Goal: Task Accomplishment & Management: Use online tool/utility

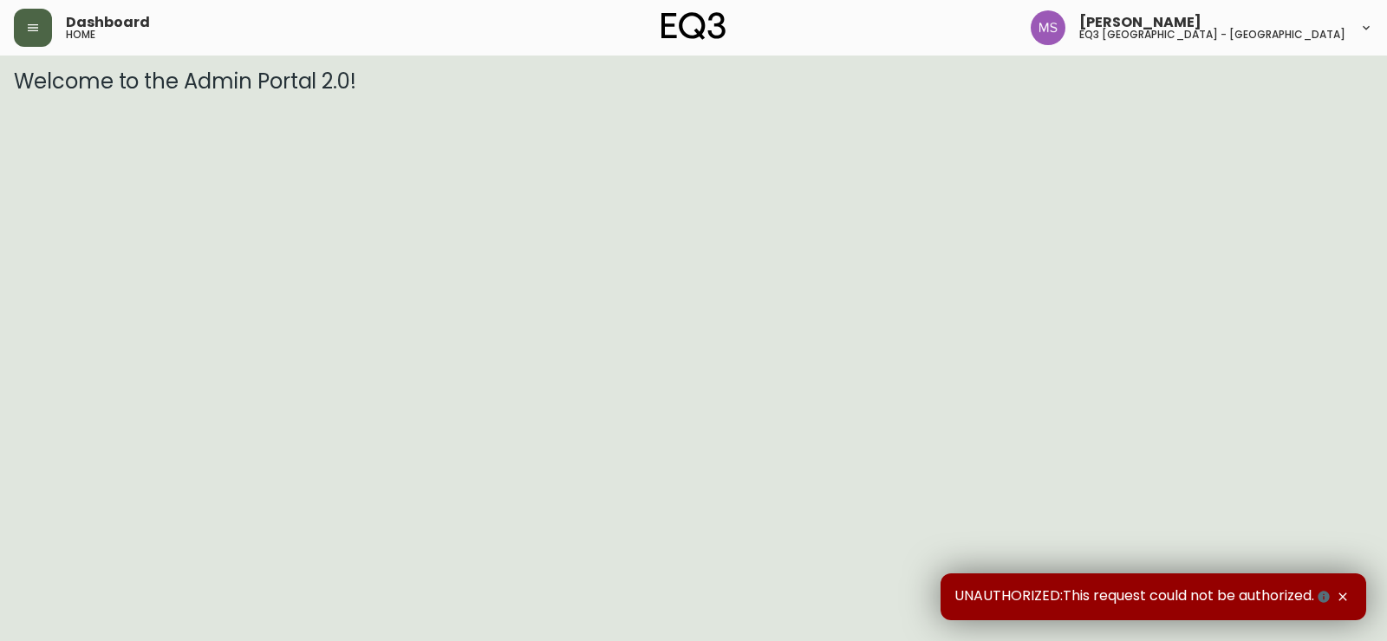
click at [41, 27] on button "button" at bounding box center [33, 28] width 38 height 38
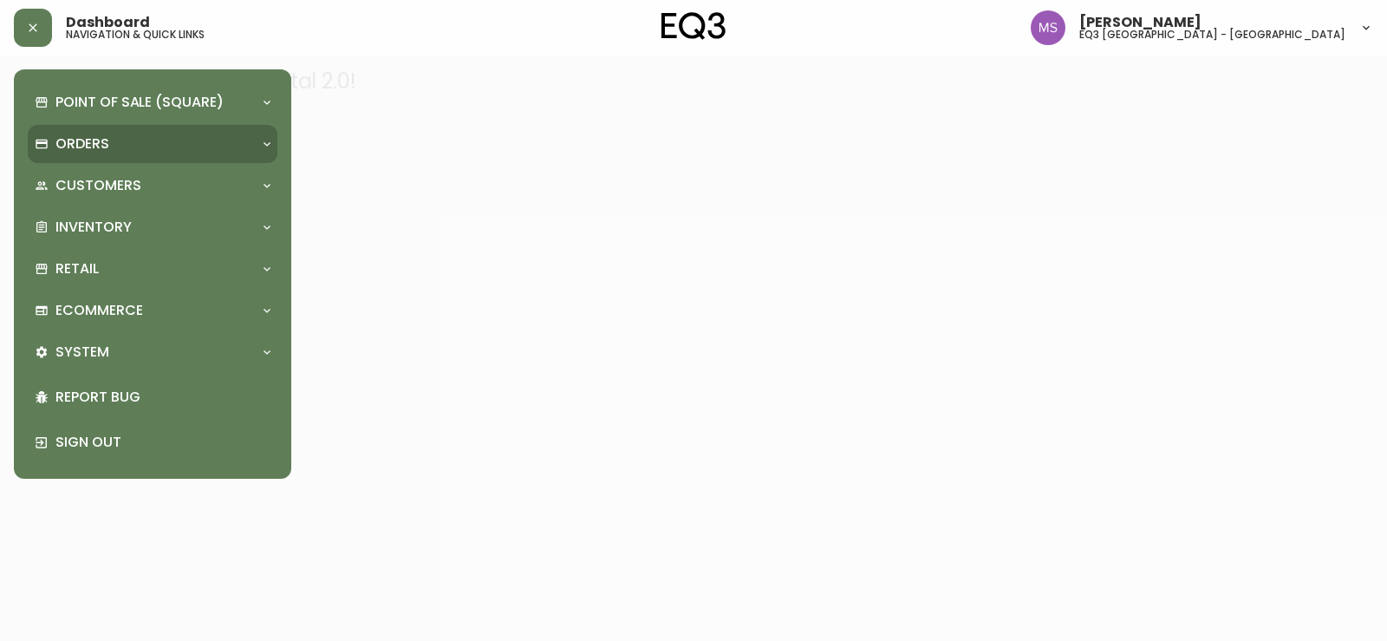
click at [235, 162] on div "Orders" at bounding box center [153, 144] width 250 height 38
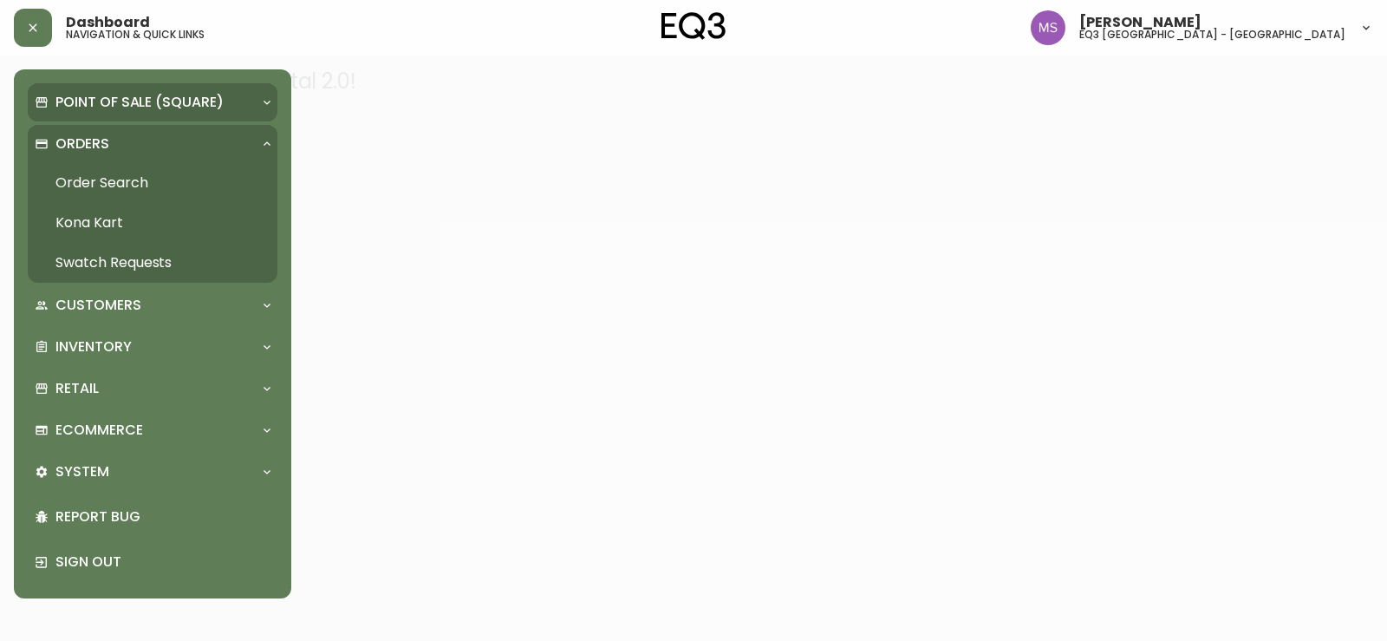
click at [227, 90] on div "Point of Sale (Square)" at bounding box center [153, 102] width 250 height 38
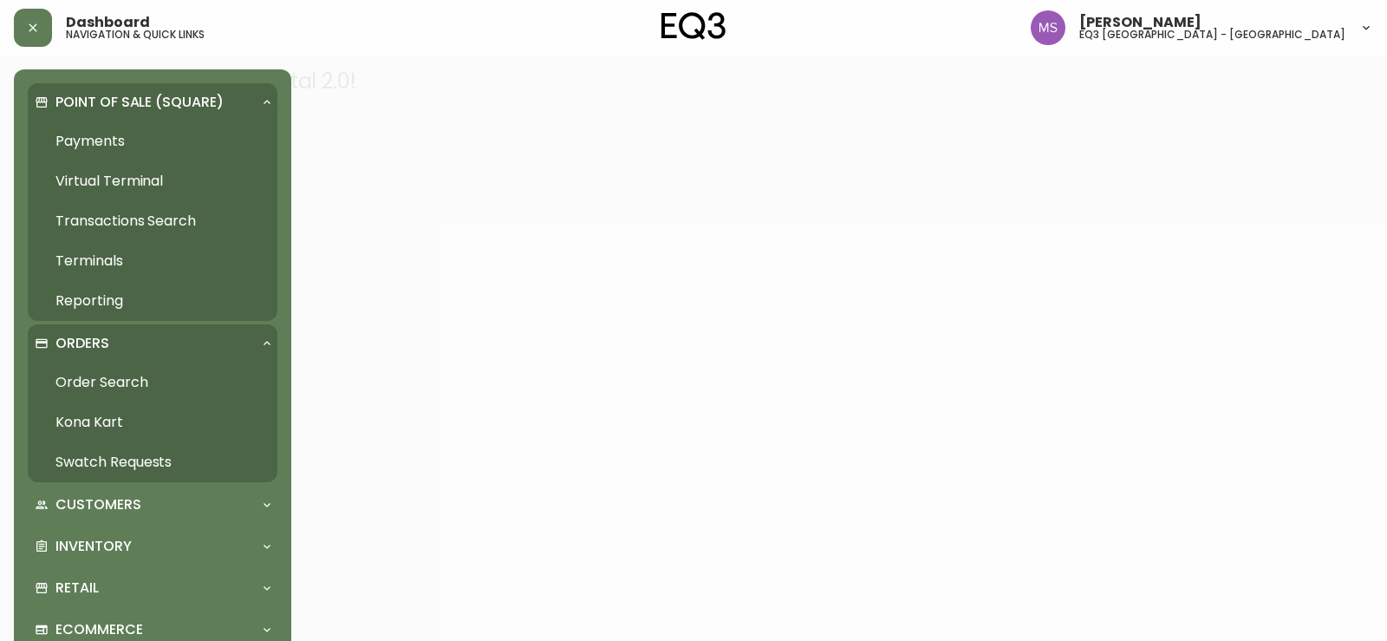
click at [227, 95] on div "Point of Sale (Square)" at bounding box center [144, 102] width 218 height 19
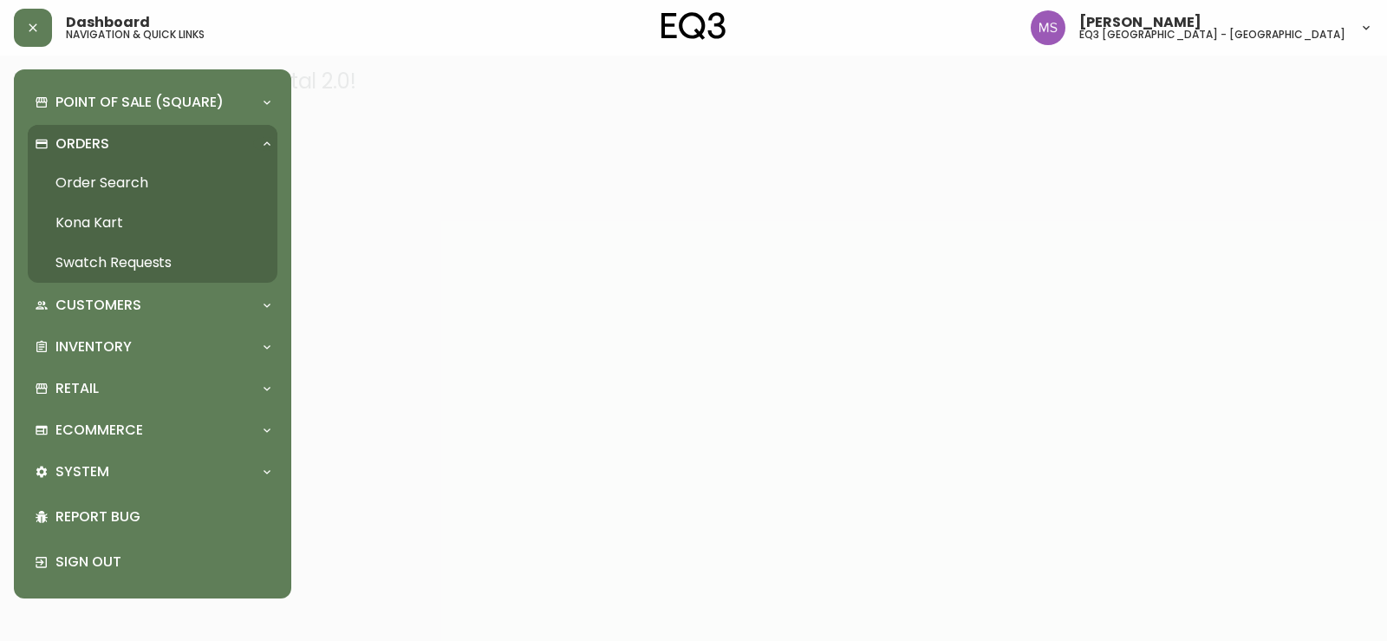
click at [230, 140] on div "Orders" at bounding box center [144, 143] width 218 height 19
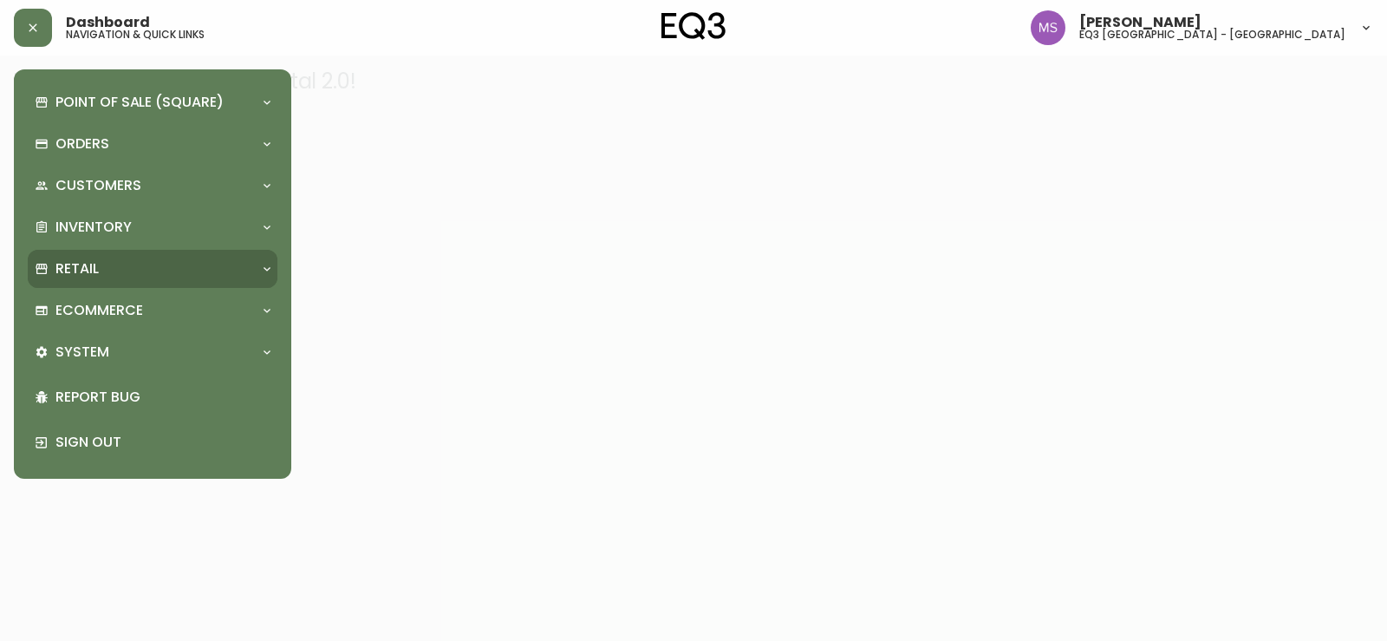
click at [205, 268] on div "Retail" at bounding box center [144, 268] width 218 height 19
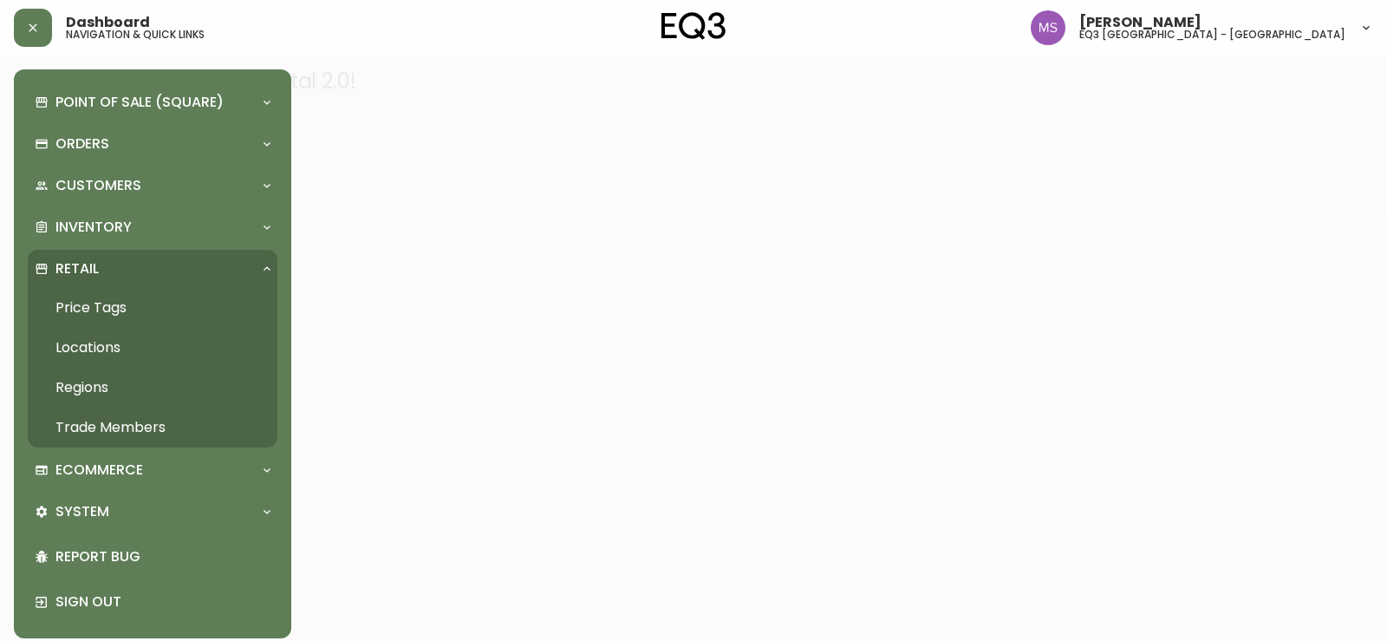
click at [109, 303] on link "Price Tags" at bounding box center [153, 308] width 250 height 40
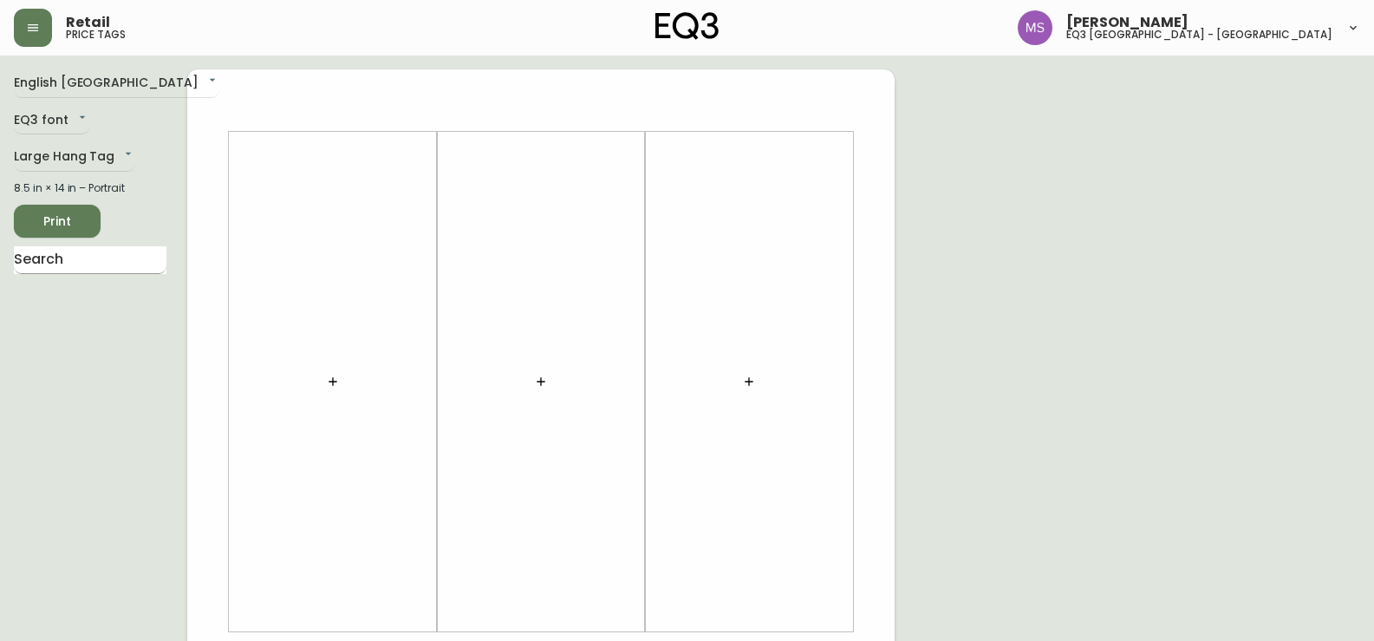
click at [99, 266] on input "text" at bounding box center [90, 260] width 153 height 28
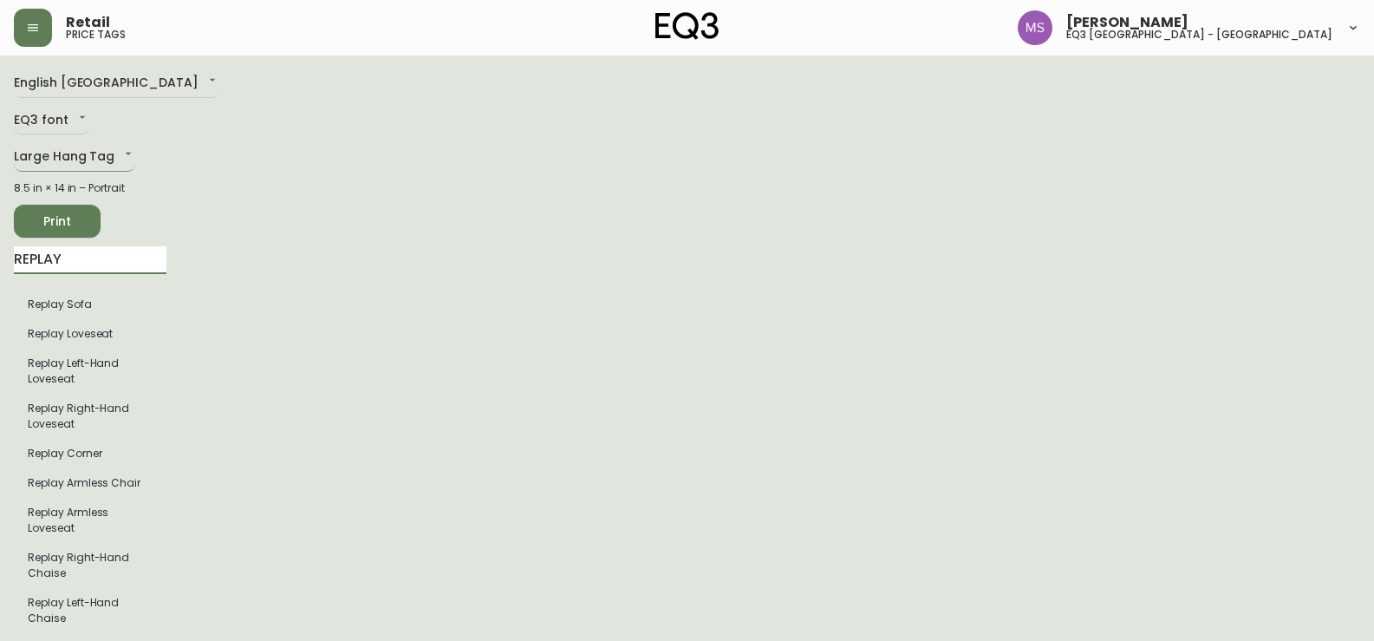
type input "REPLAY"
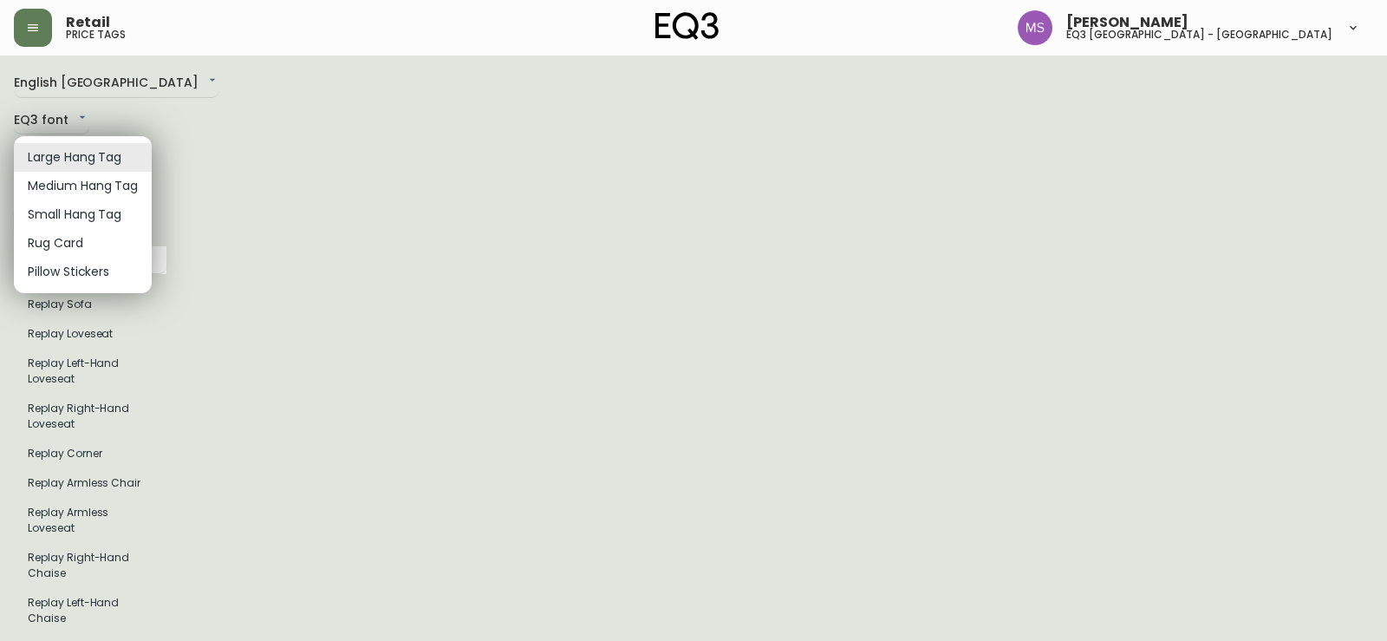
click at [102, 149] on li "Large Hang Tag" at bounding box center [83, 157] width 138 height 29
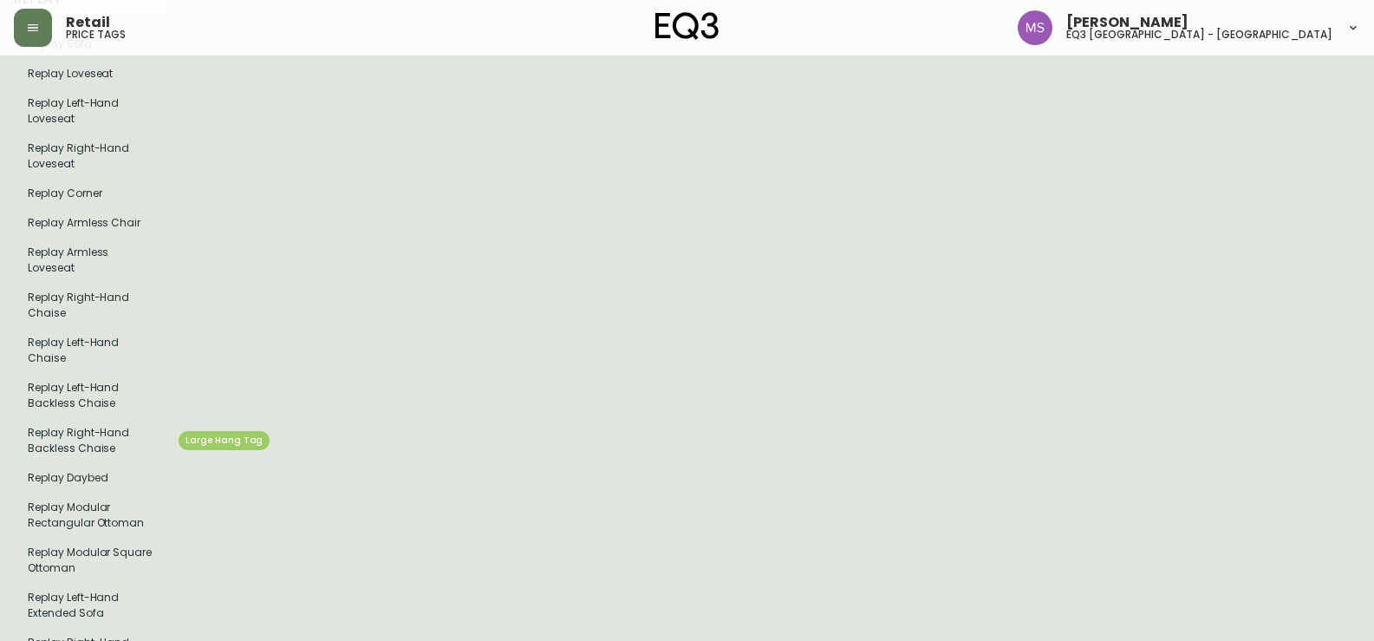
scroll to position [434, 0]
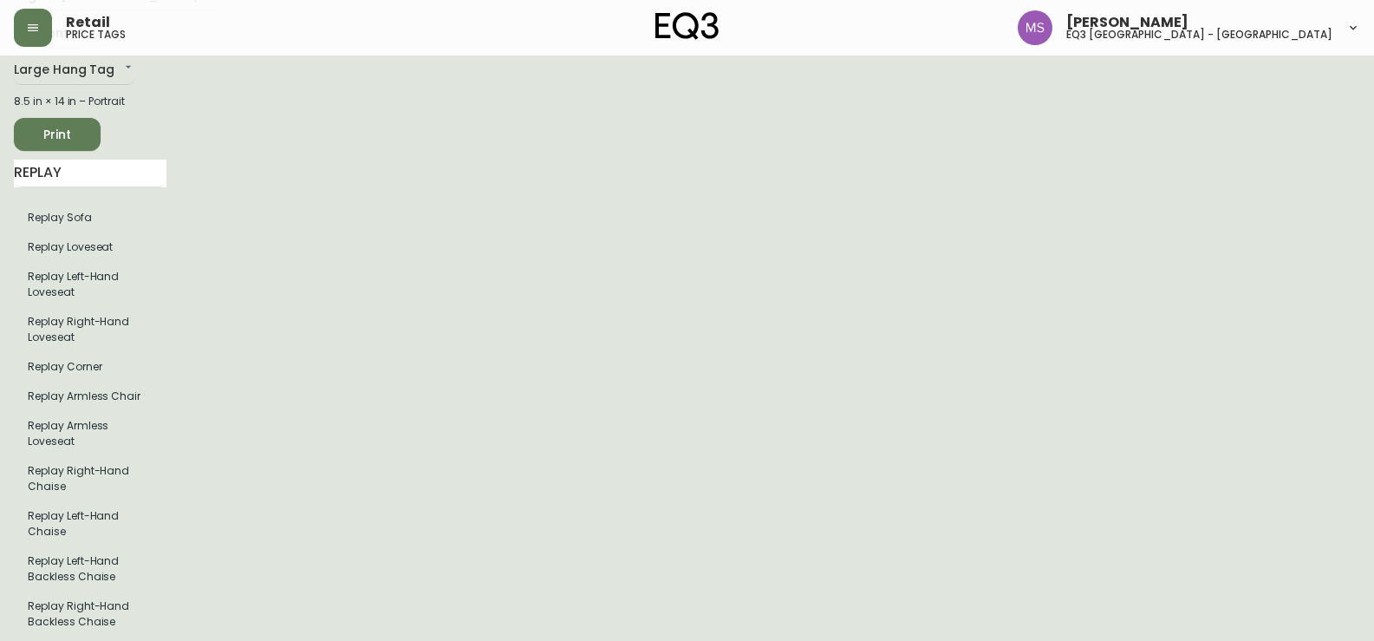
scroll to position [0, 0]
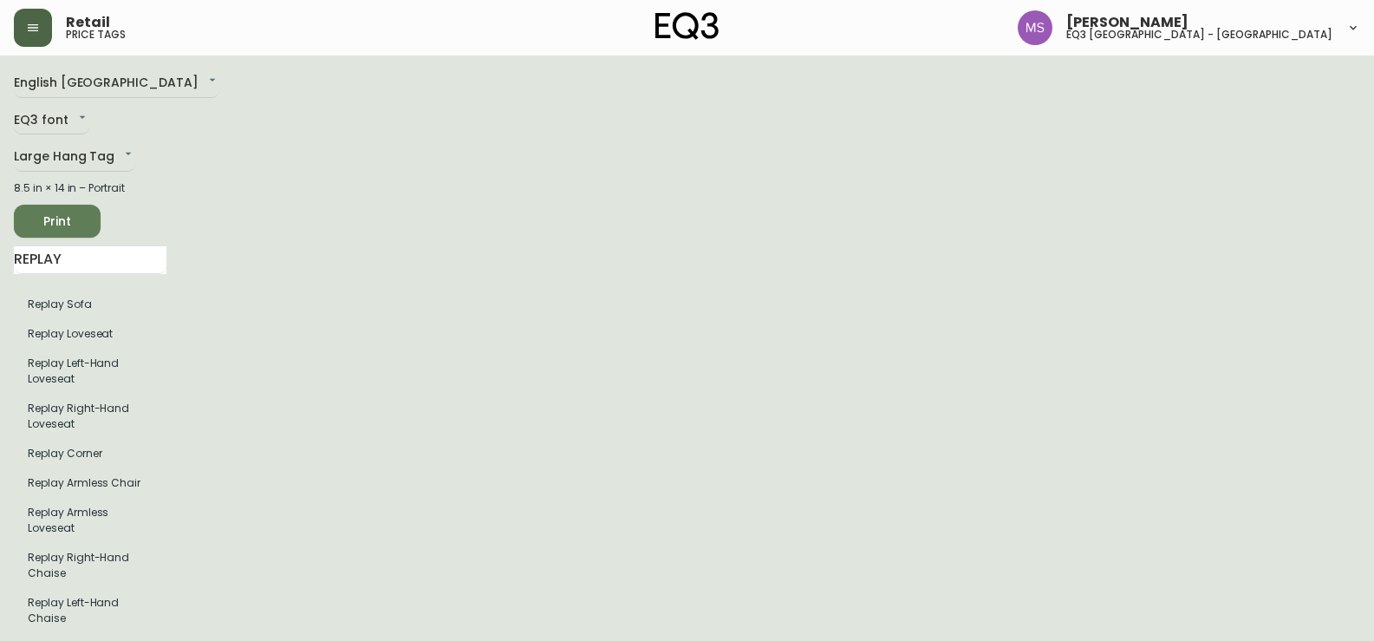
click at [43, 16] on button "button" at bounding box center [33, 28] width 38 height 38
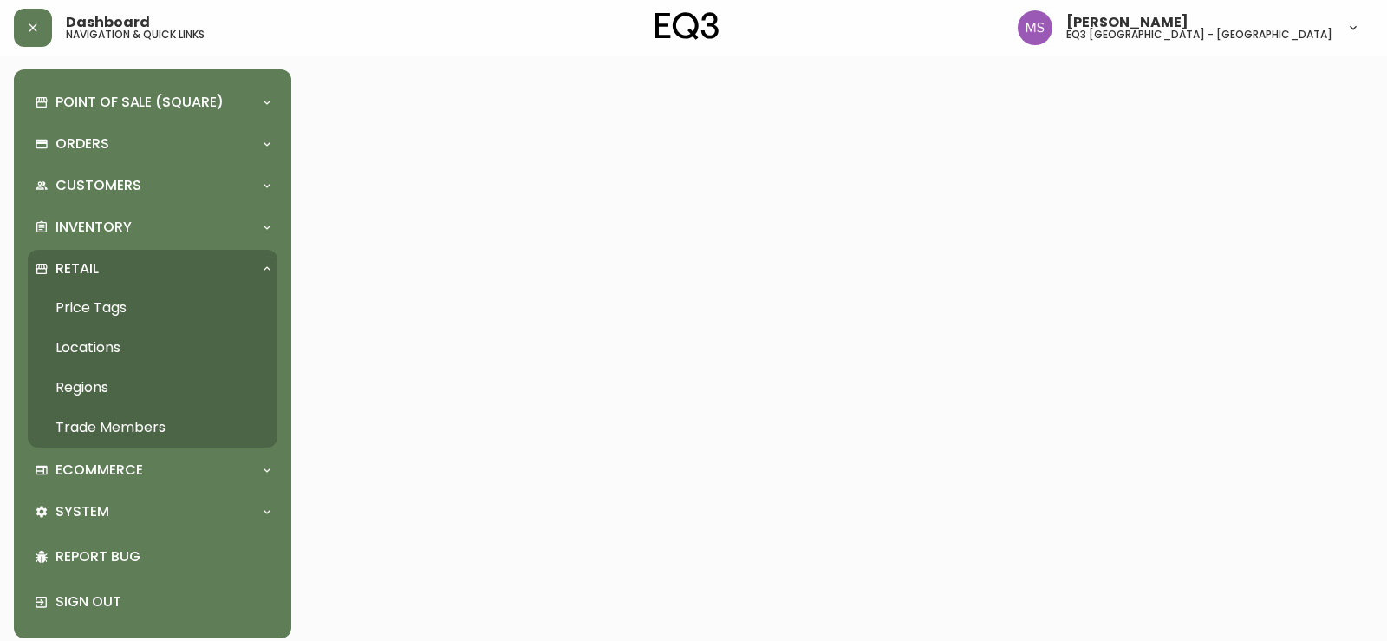
click at [88, 264] on p "Retail" at bounding box center [76, 268] width 43 height 19
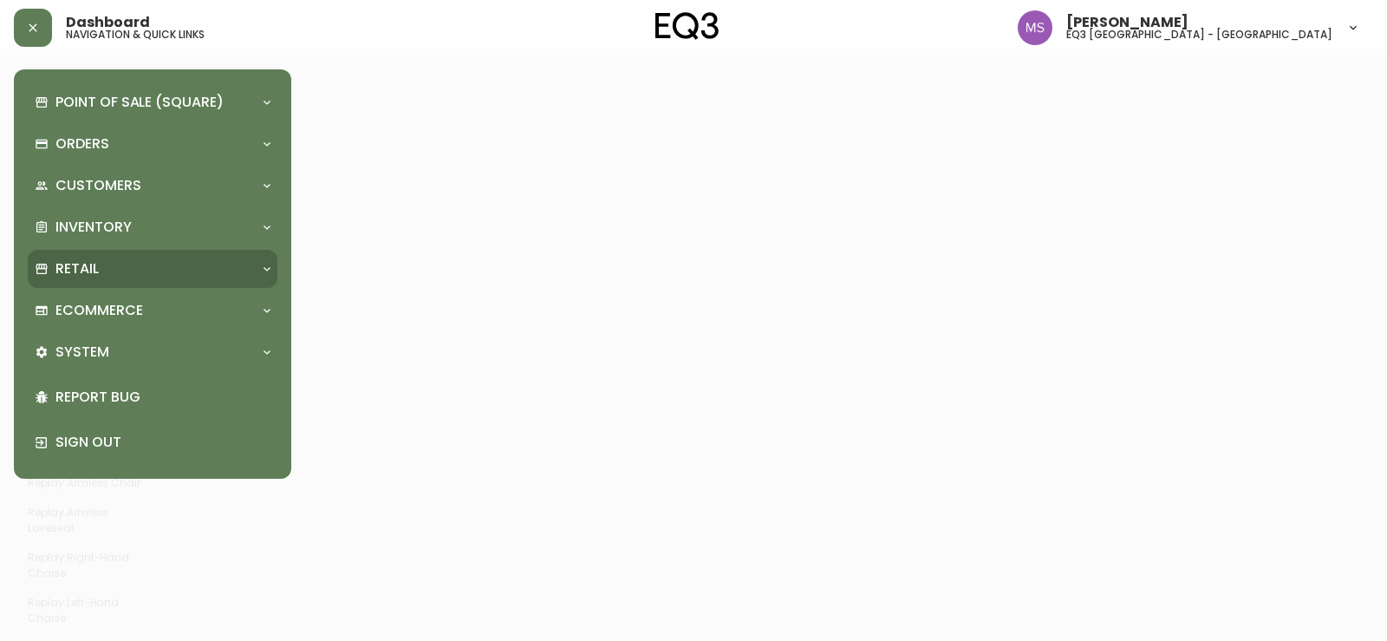
click at [129, 264] on div "Retail" at bounding box center [144, 268] width 218 height 19
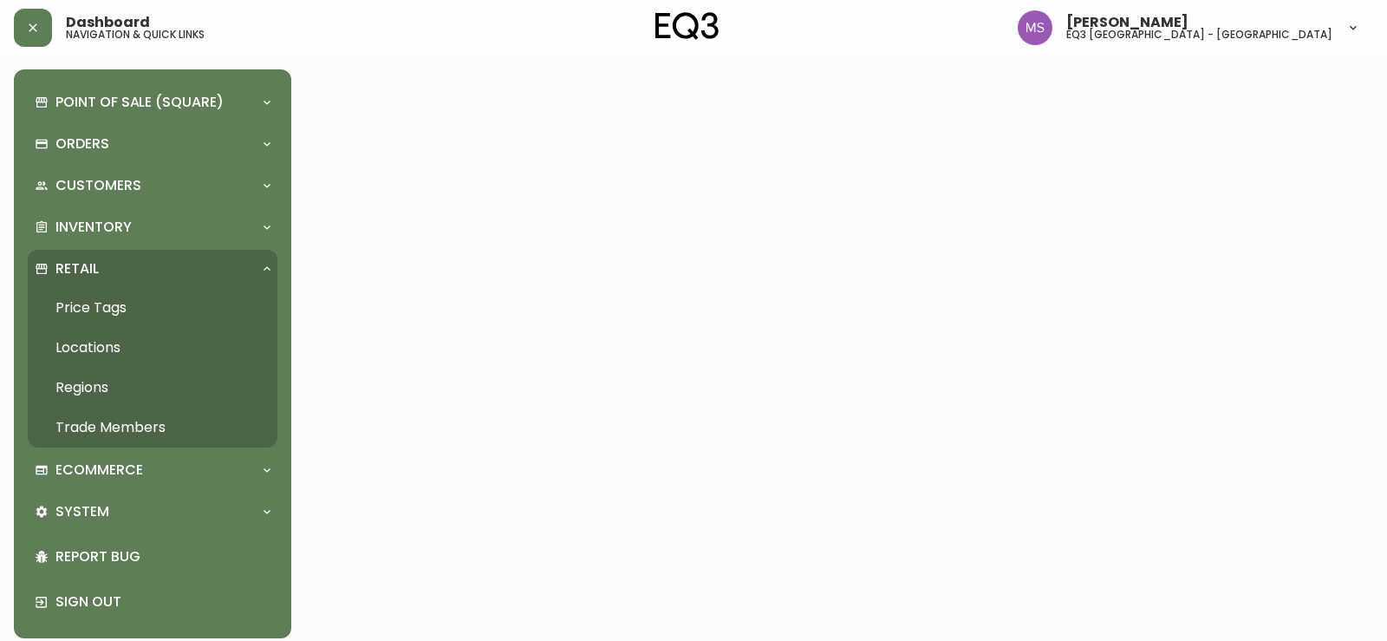
click at [115, 348] on link "Locations" at bounding box center [153, 348] width 250 height 40
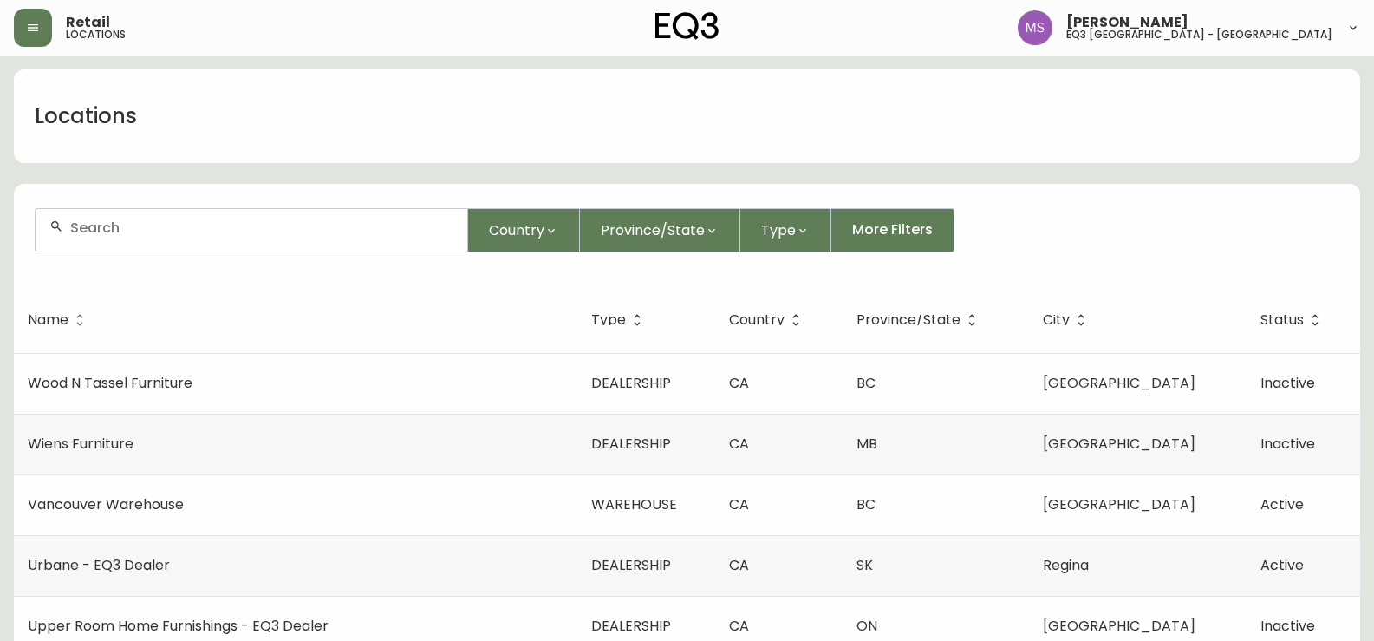
click at [58, 28] on div "Retail locations" at bounding box center [238, 28] width 449 height 38
click at [32, 25] on icon "button" at bounding box center [33, 27] width 10 height 7
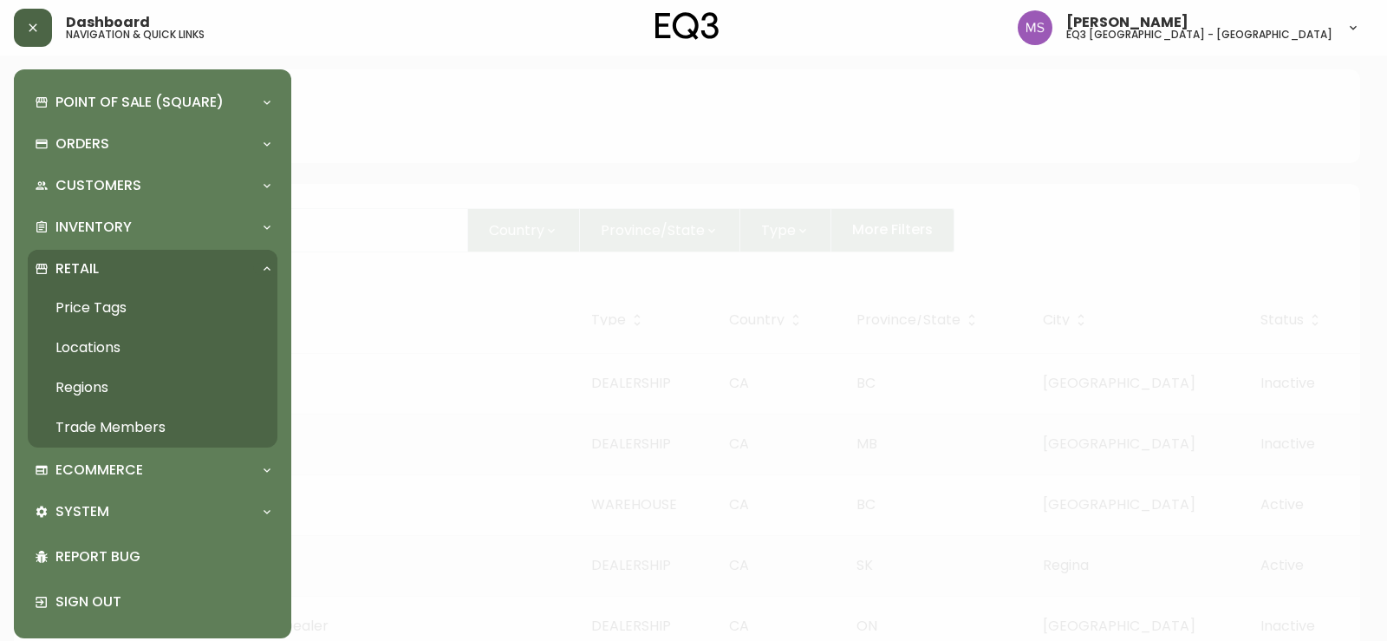
click at [111, 307] on link "Price Tags" at bounding box center [153, 308] width 250 height 40
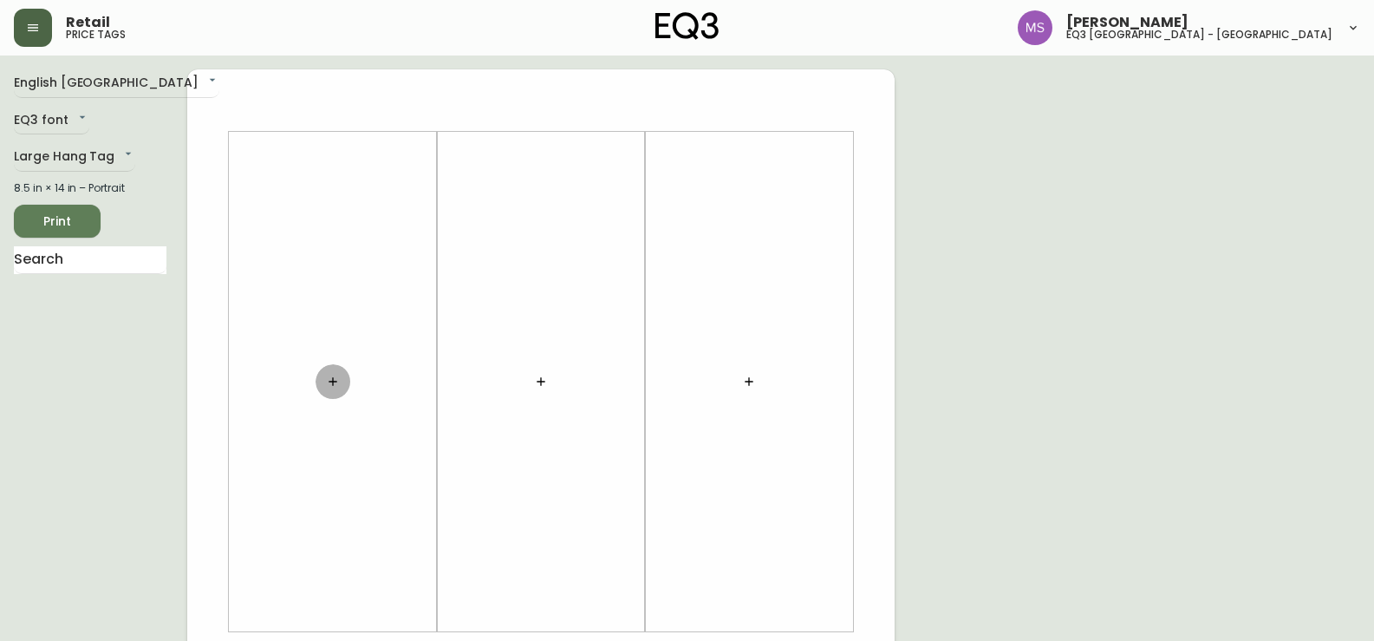
click at [319, 381] on button "button" at bounding box center [333, 381] width 35 height 35
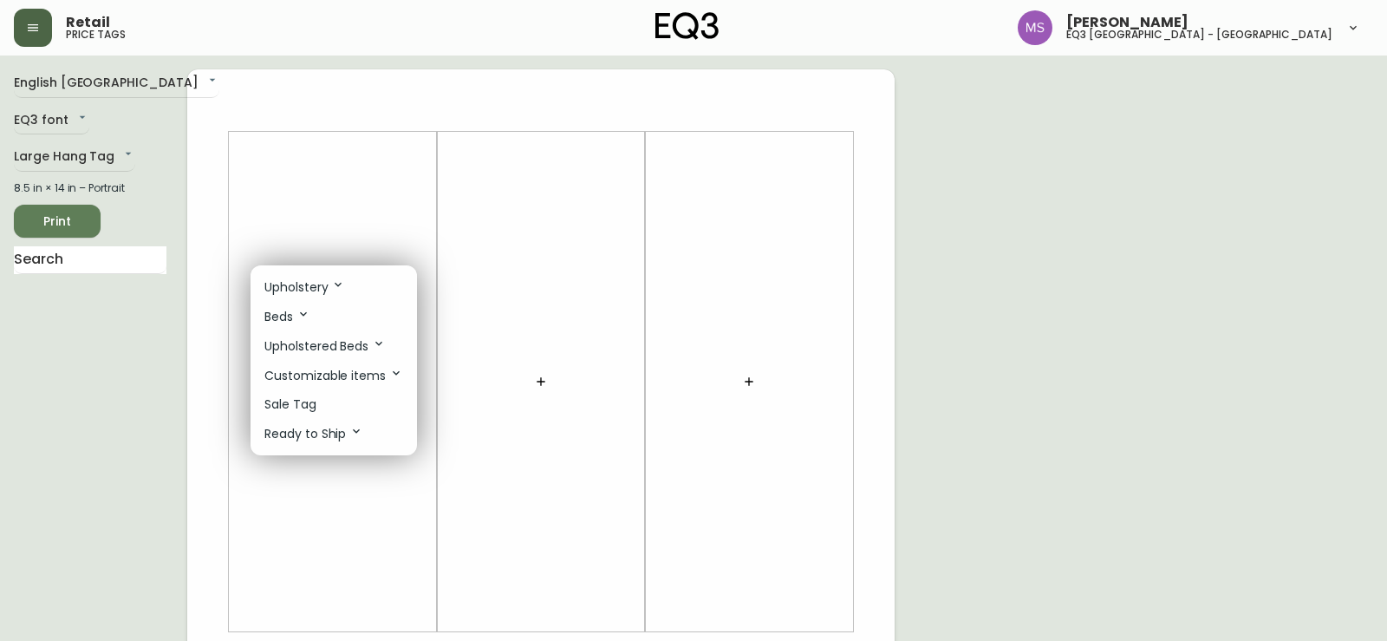
click at [316, 405] on li "Sale Tag" at bounding box center [334, 404] width 166 height 29
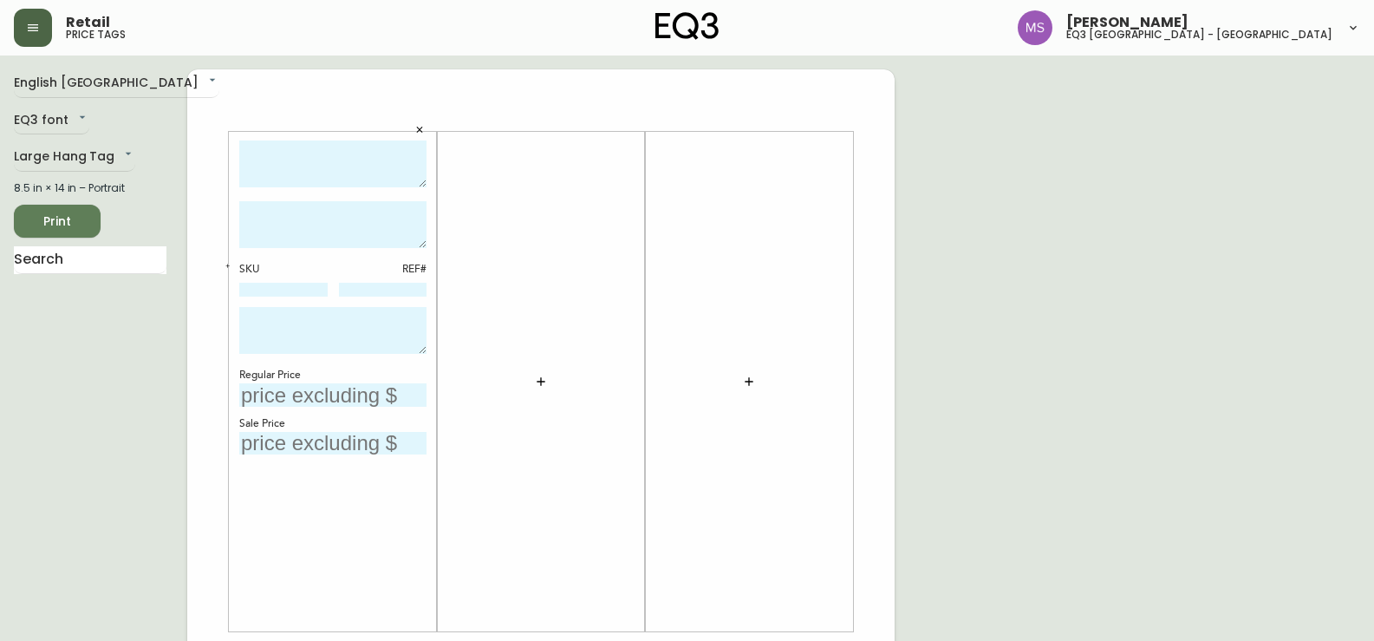
click at [318, 158] on textarea at bounding box center [332, 164] width 187 height 48
drag, startPoint x: 408, startPoint y: 163, endPoint x: 222, endPoint y: 166, distance: 185.6
click at [222, 166] on div "FAUTEUIL REPLAY SKU REF# Regular Price Sale Price" at bounding box center [540, 651] width 707 height 1165
type textarea "FAUTEUIL REPLAY"
click at [554, 385] on button "button" at bounding box center [541, 381] width 35 height 35
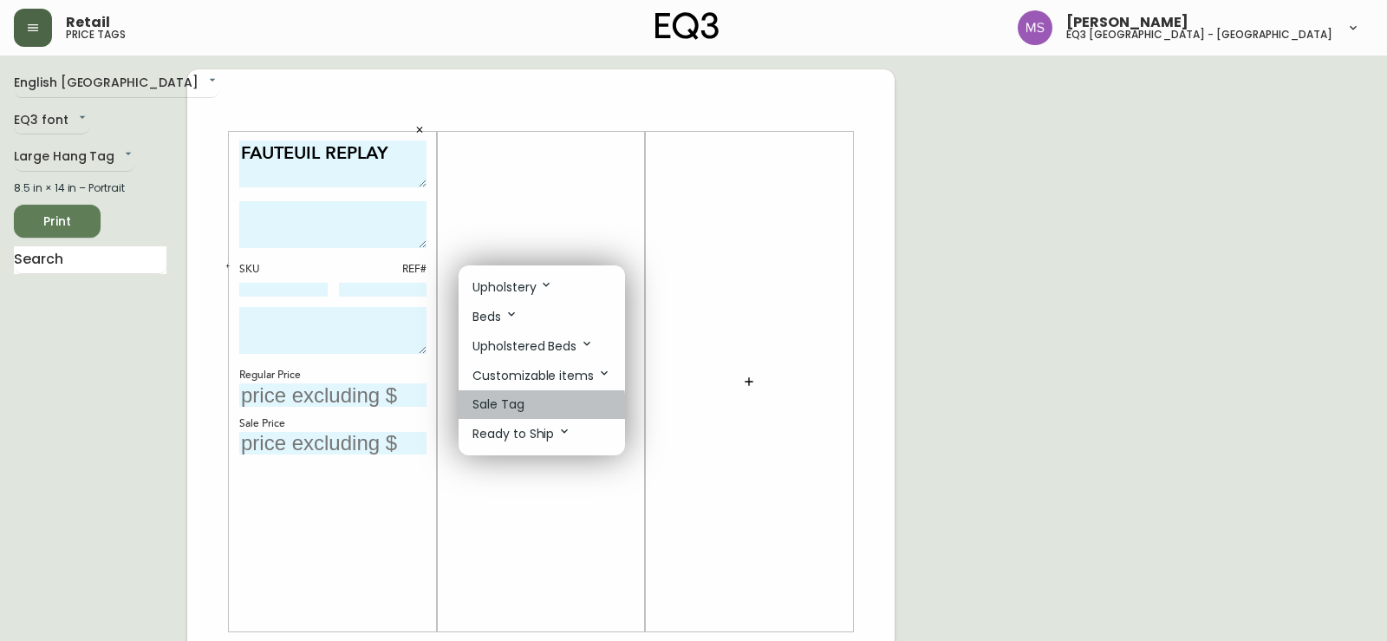
click at [511, 408] on p "Sale Tag" at bounding box center [499, 404] width 52 height 18
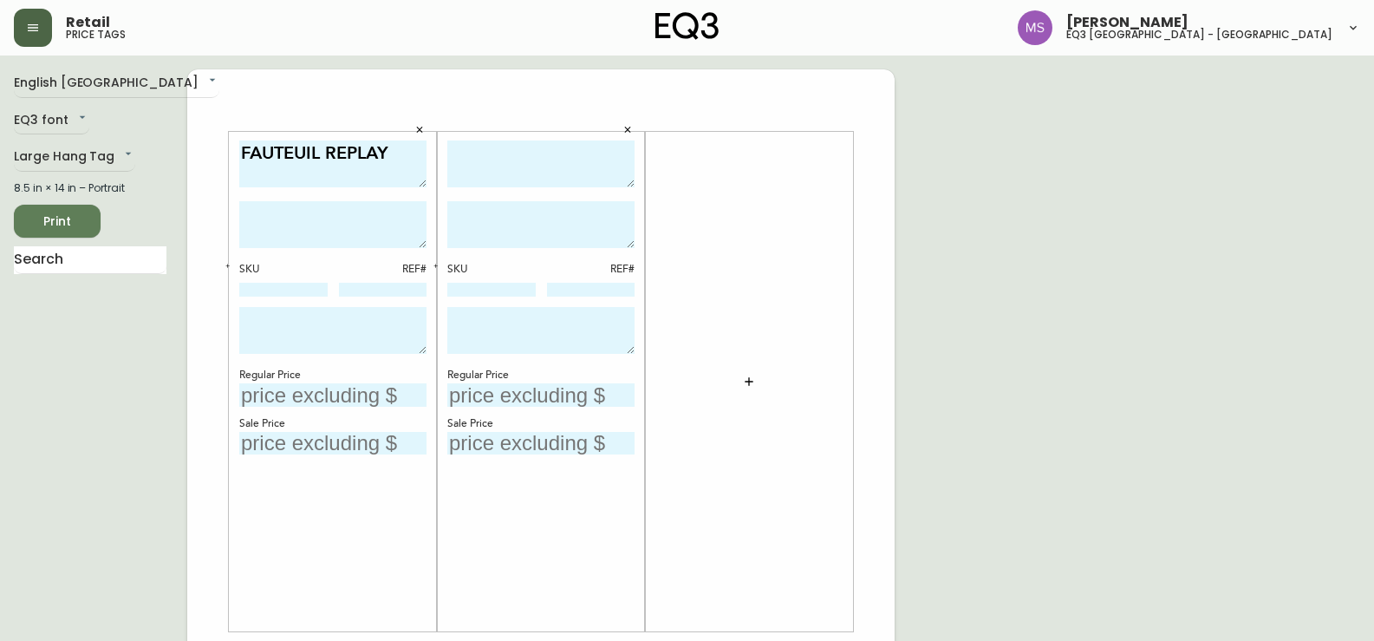
click at [505, 166] on textarea at bounding box center [540, 164] width 187 height 48
paste textarea "FAUTEUIL REPLAY"
type textarea "FAUTEUIL REPLAY"
click at [750, 382] on icon "button" at bounding box center [749, 382] width 14 height 14
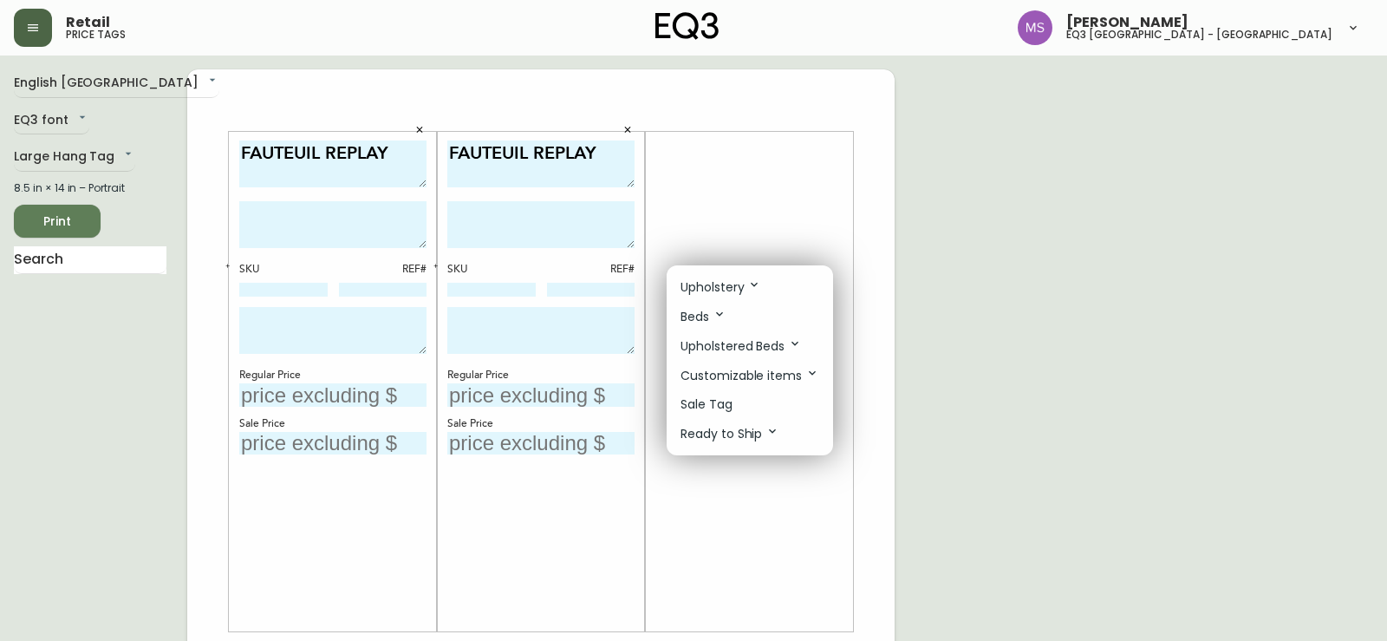
click at [741, 408] on li "Sale Tag" at bounding box center [750, 404] width 166 height 29
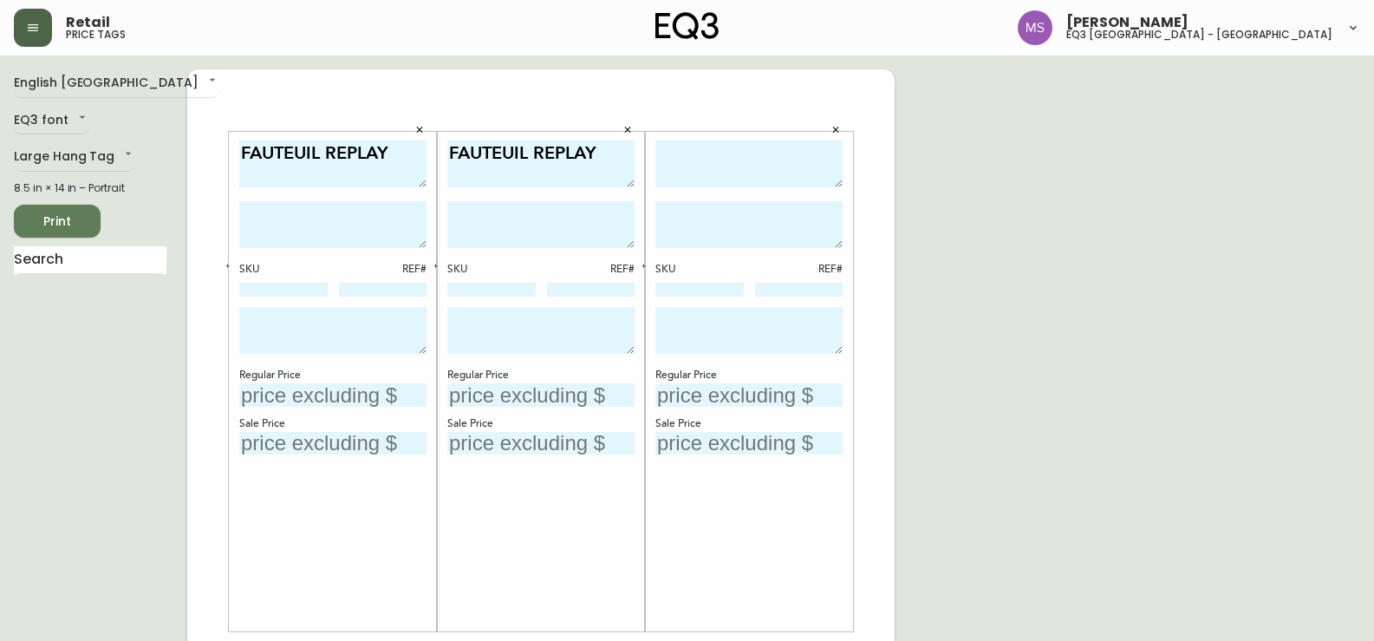
click at [715, 160] on textarea at bounding box center [748, 164] width 187 height 48
paste textarea "FAUTEUIL REPLAY"
type textarea "FAUTEUIL REPLAY"
click at [354, 222] on textarea at bounding box center [332, 224] width 187 height 47
type textarea "APPAREL PONCHO"
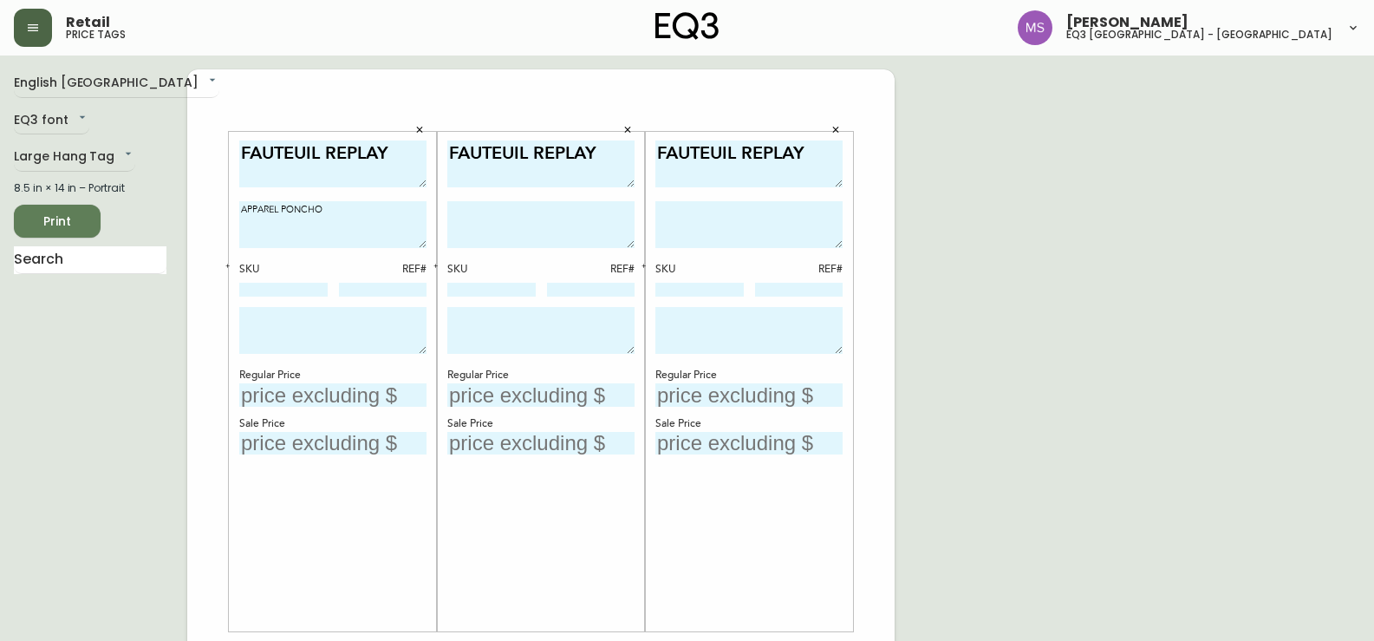
click at [492, 218] on textarea at bounding box center [540, 224] width 187 height 47
type textarea "UNIFORM MELANGE DUSK"
click at [767, 224] on textarea at bounding box center [748, 224] width 187 height 47
type textarea "UNIFORM MELANGE JUNE"
click at [301, 277] on div "SKU" at bounding box center [283, 270] width 88 height 16
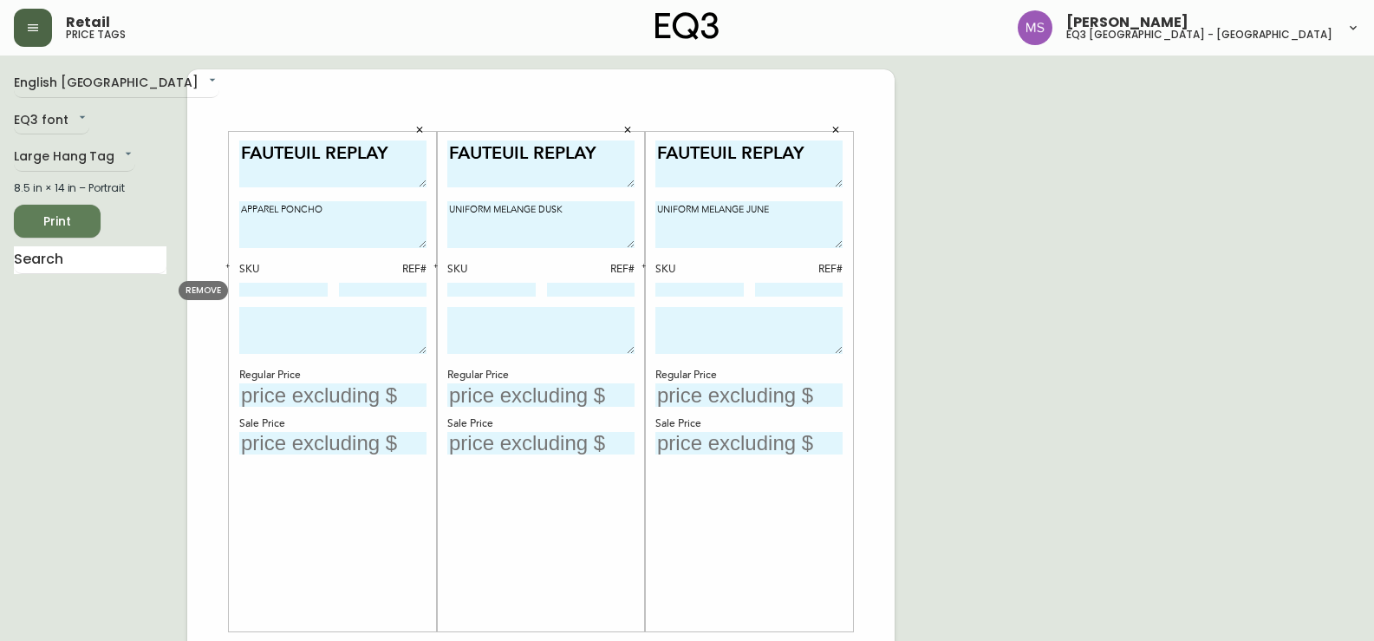
click at [301, 293] on input at bounding box center [283, 290] width 88 height 14
click at [427, 261] on div "FAUTEUIL REPLAY APPAREL PONCHO SKU REF# Regular Price Sale Price" at bounding box center [333, 381] width 208 height 499
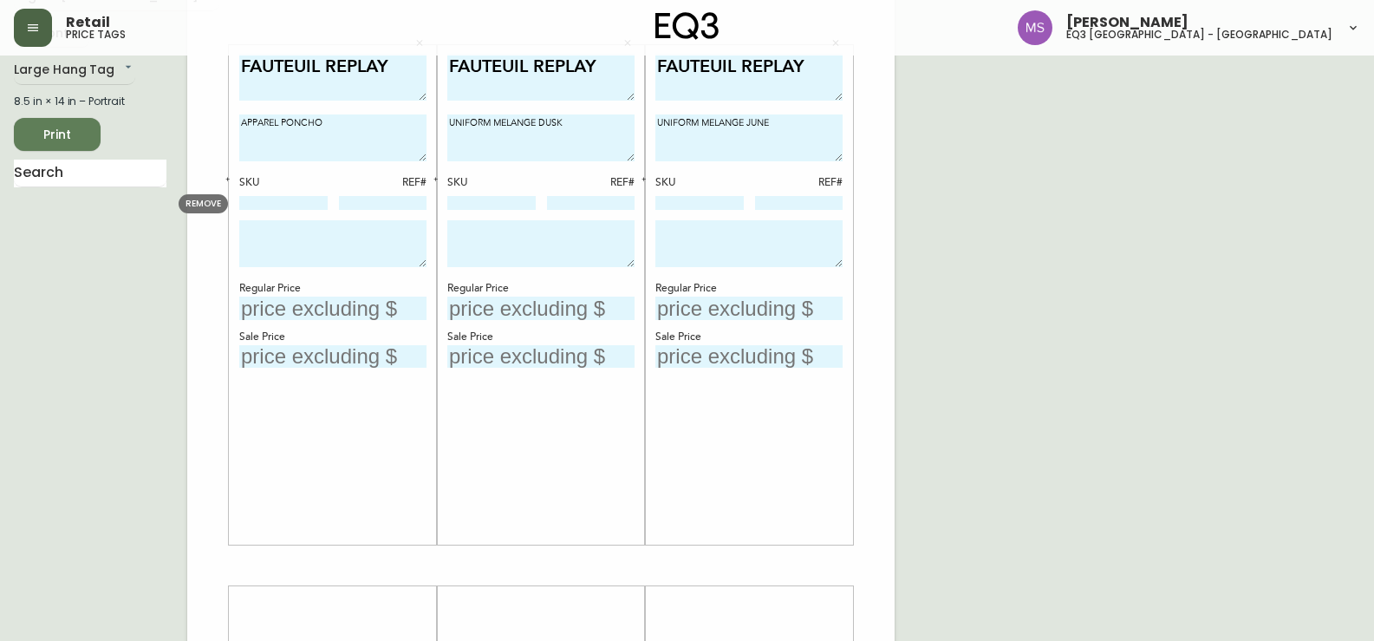
click at [284, 197] on input at bounding box center [283, 203] width 88 height 14
type input "80147-02"
click at [466, 205] on input at bounding box center [491, 203] width 88 height 14
click at [294, 205] on input "80147-02" at bounding box center [283, 203] width 88 height 14
drag, startPoint x: 294, startPoint y: 205, endPoint x: 274, endPoint y: 202, distance: 20.2
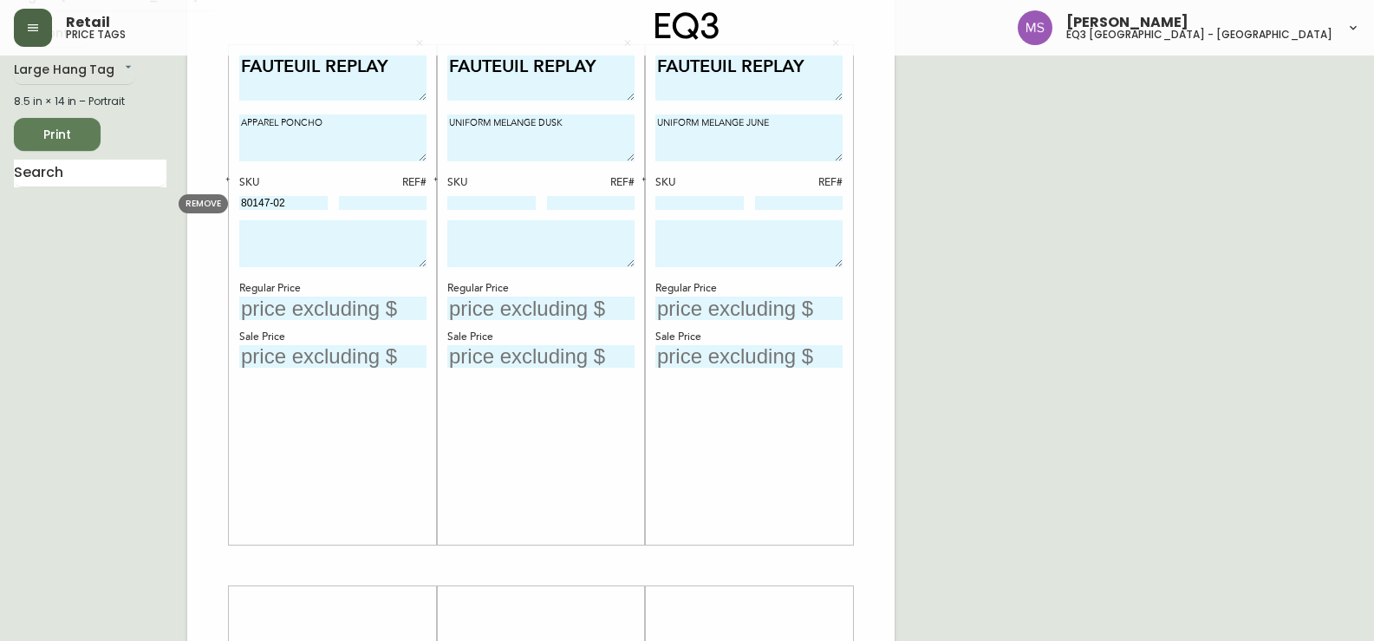
click at [198, 202] on body "Retail price tags [PERSON_NAME] eq3 [GEOGRAPHIC_DATA] - st laurent English [GEO…" at bounding box center [687, 530] width 1374 height 1235
click at [505, 199] on input at bounding box center [491, 203] width 88 height 14
paste input "80147-02"
type input "80147-02"
click at [700, 205] on input at bounding box center [699, 203] width 88 height 14
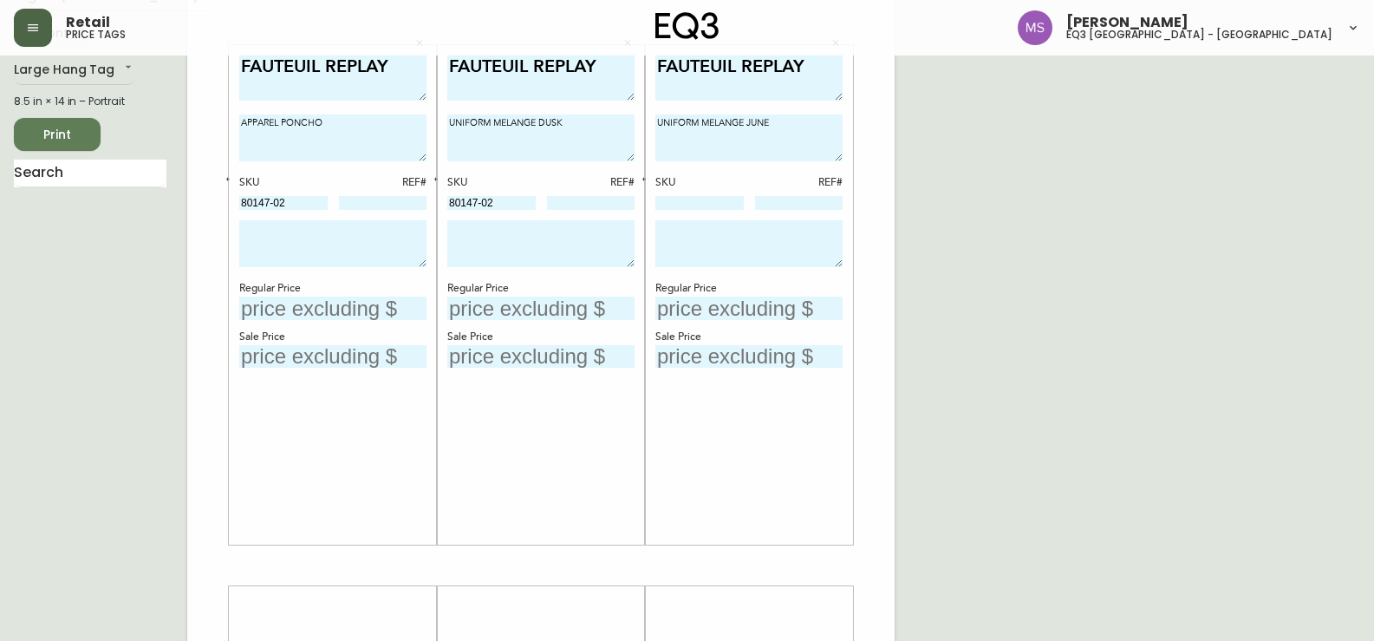
paste input "80147-02"
type input "80147-02"
click at [262, 264] on textarea at bounding box center [332, 243] width 187 height 47
type textarea "v"
drag, startPoint x: 380, startPoint y: 238, endPoint x: 205, endPoint y: 240, distance: 174.3
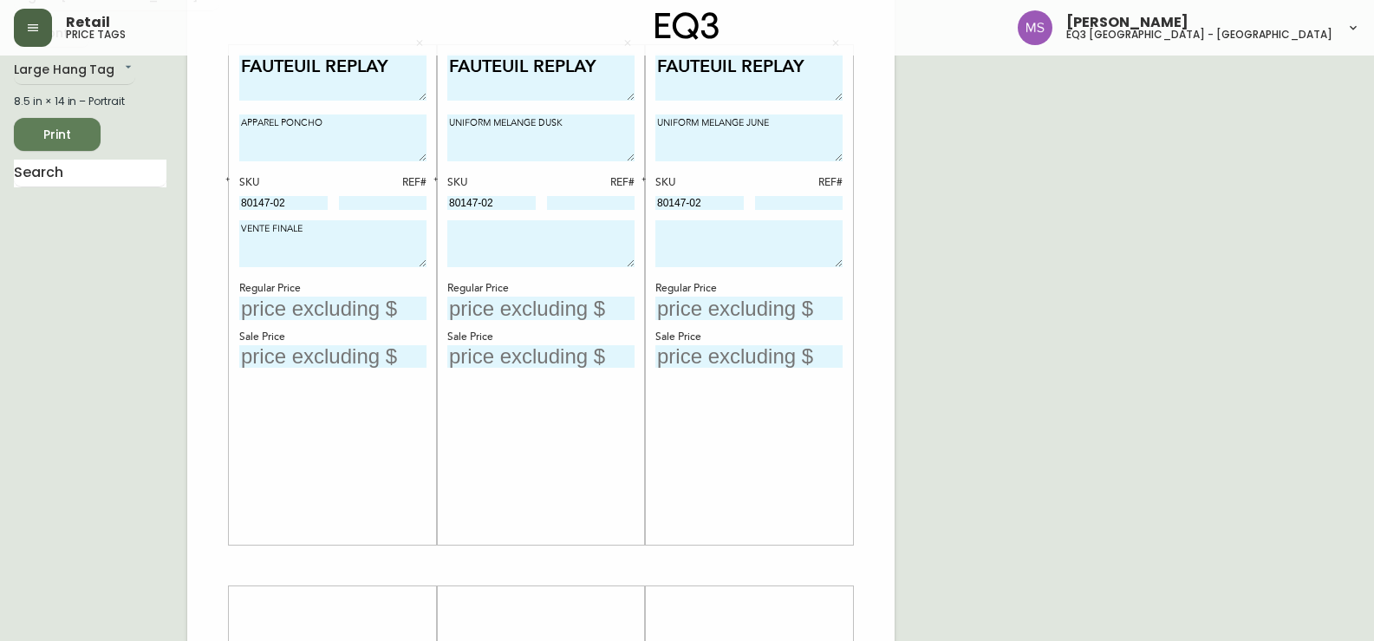
click at [201, 236] on div "FAUTEUIL REPLAY APPAREL PONCHO SKU REF# 80147-02 VENTE FINALE Regular Price Sal…" at bounding box center [540, 565] width 707 height 1165
paste textarea "80147-02"
drag, startPoint x: 290, startPoint y: 225, endPoint x: 119, endPoint y: 225, distance: 170.8
click at [119, 225] on div "English Canada en_CA EQ3 font EQ3 Large Hang Tag large 8.5 in × 14 in – Portrai…" at bounding box center [687, 565] width 1346 height 1165
drag, startPoint x: 319, startPoint y: 222, endPoint x: 201, endPoint y: 225, distance: 118.0
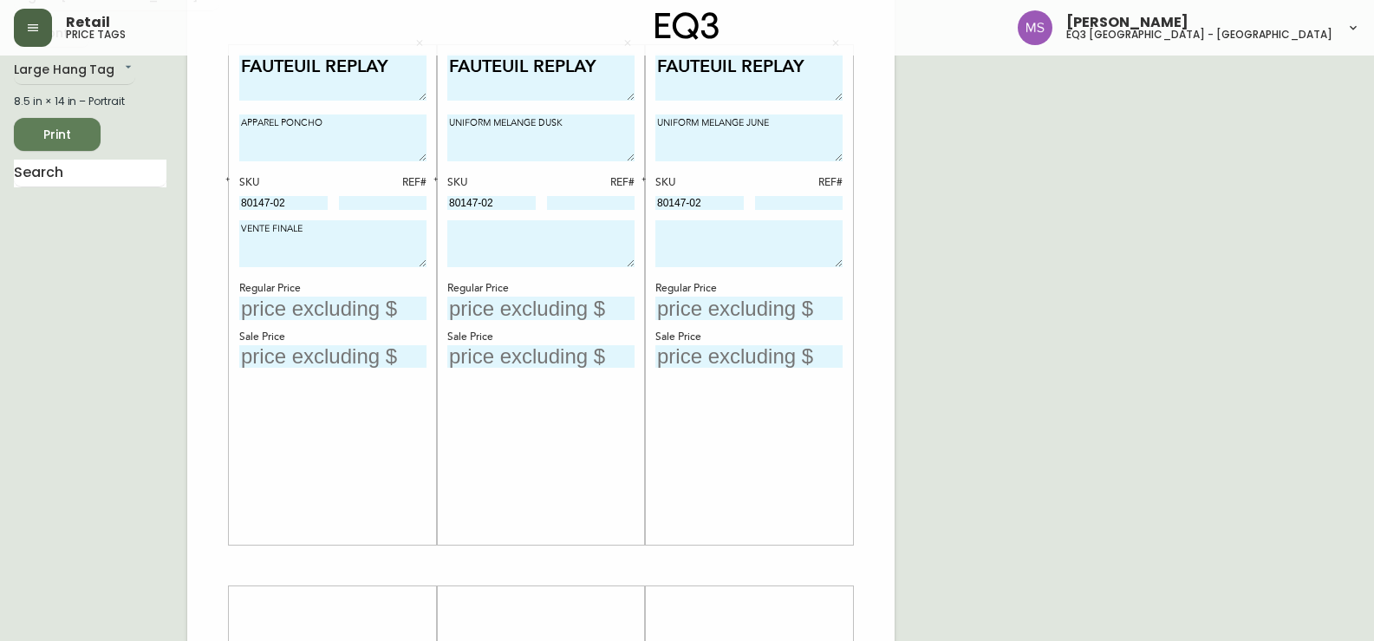
click at [201, 225] on div "FAUTEUIL REPLAY APPAREL PONCHO SKU REF# 80147-02 VENTE FINALE Regular Price Sal…" at bounding box center [540, 565] width 707 height 1165
type textarea "VENTE FINALE"
click at [493, 237] on textarea at bounding box center [540, 243] width 187 height 47
paste textarea "VENTE FINALE"
type textarea "VENTE FINALE"
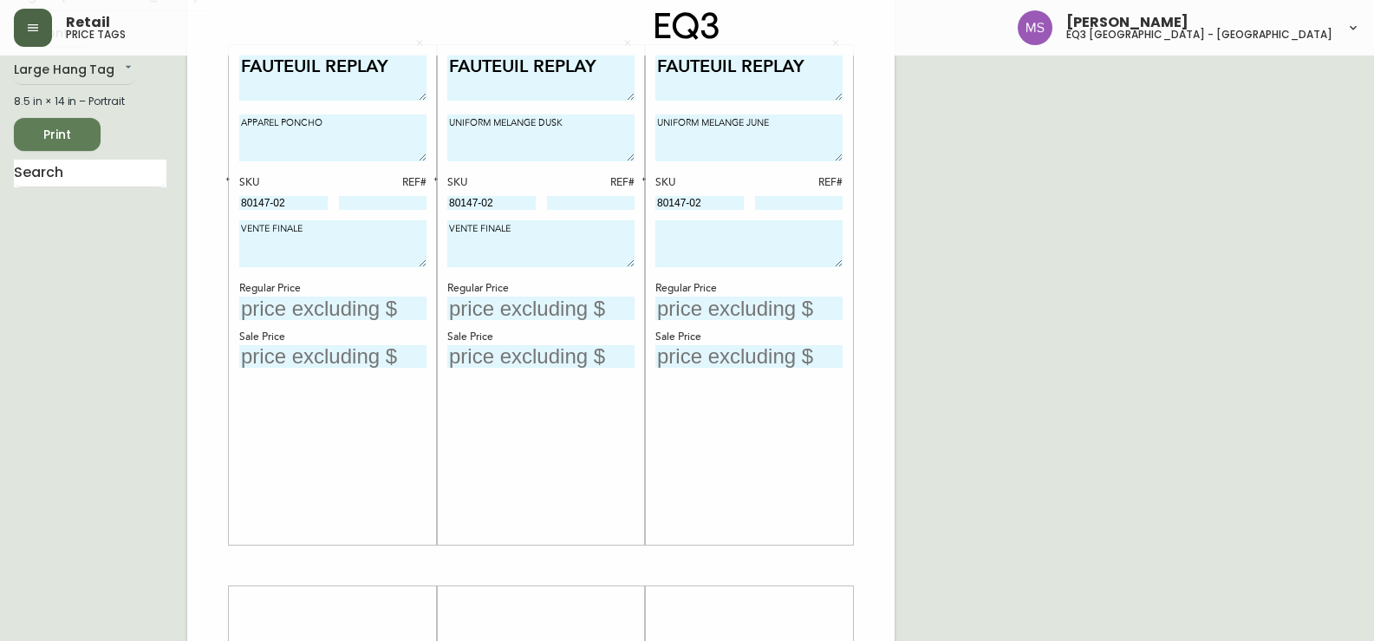
click at [702, 231] on textarea at bounding box center [748, 243] width 187 height 47
paste textarea "VENTE FINALE"
type textarea "VENTE FINALE"
click at [326, 303] on input "text" at bounding box center [332, 308] width 187 height 23
type input "$3399"
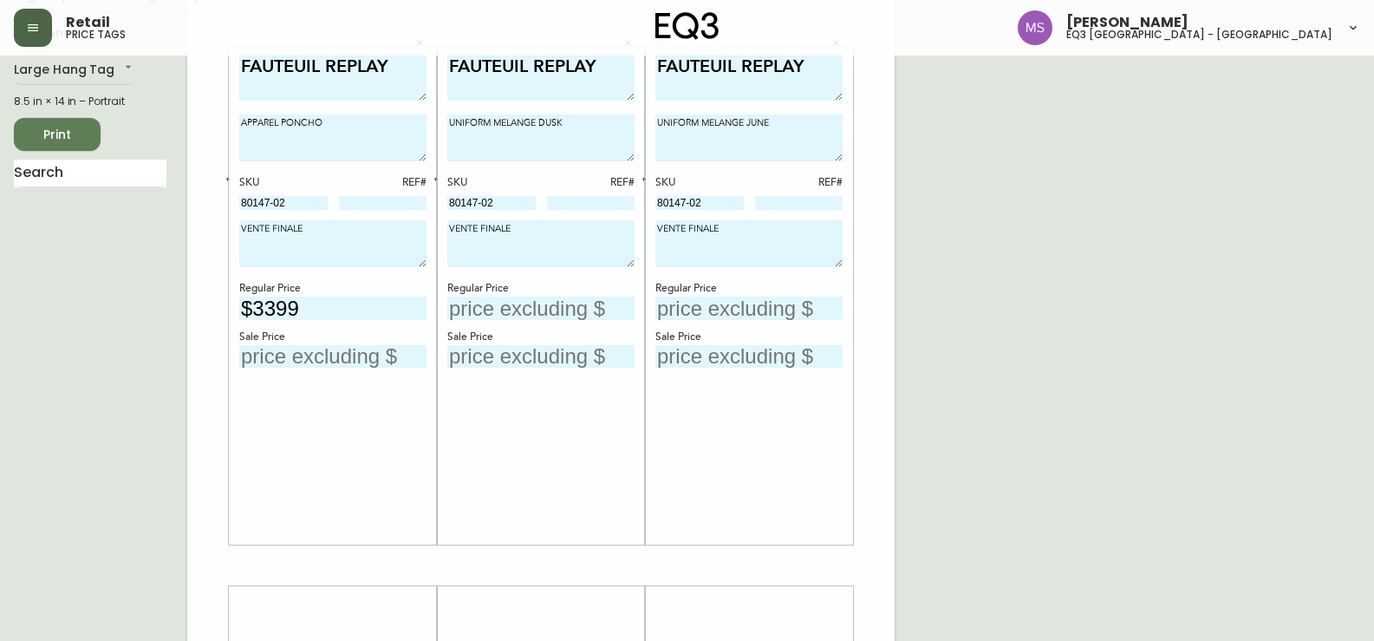
click at [506, 301] on input "text" at bounding box center [540, 308] width 187 height 23
type input "$3399"
click at [715, 311] on input "text" at bounding box center [748, 308] width 187 height 23
type input "$3399"
click at [345, 360] on input "text" at bounding box center [332, 356] width 187 height 23
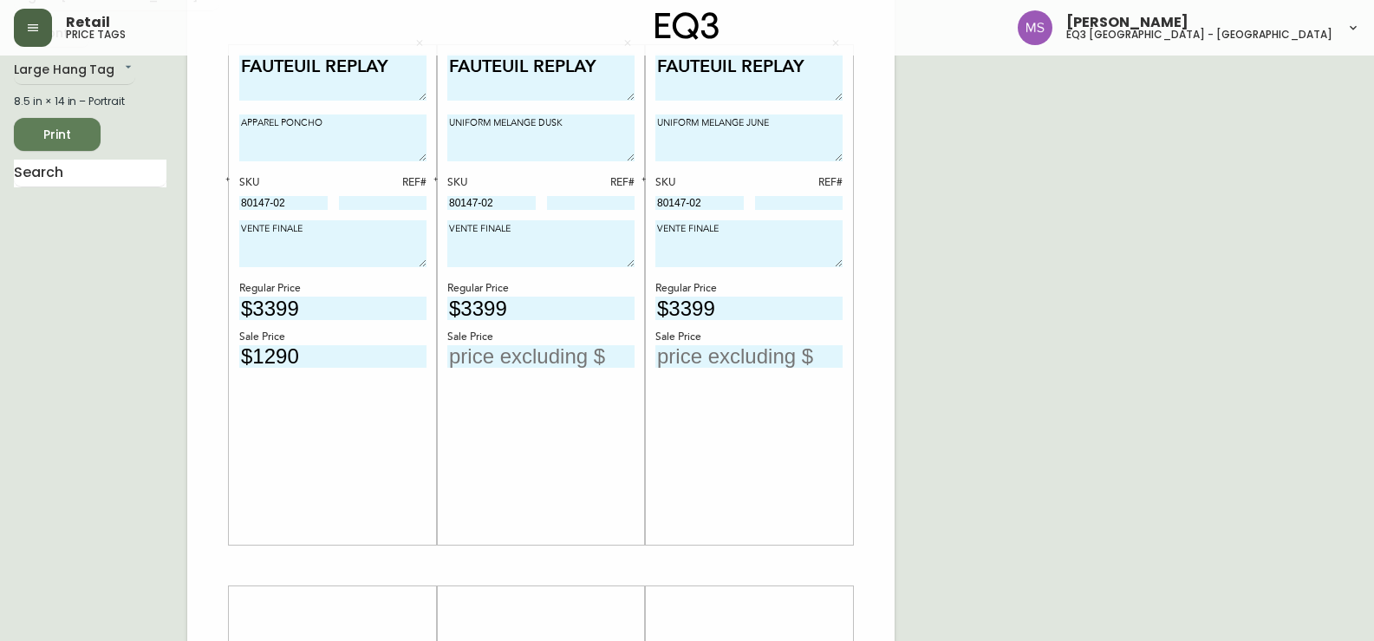
type input "$1290"
click at [512, 355] on input "text" at bounding box center [540, 356] width 187 height 23
type input "$1290"
click at [693, 345] on input "text" at bounding box center [748, 356] width 187 height 23
type input "$1290"
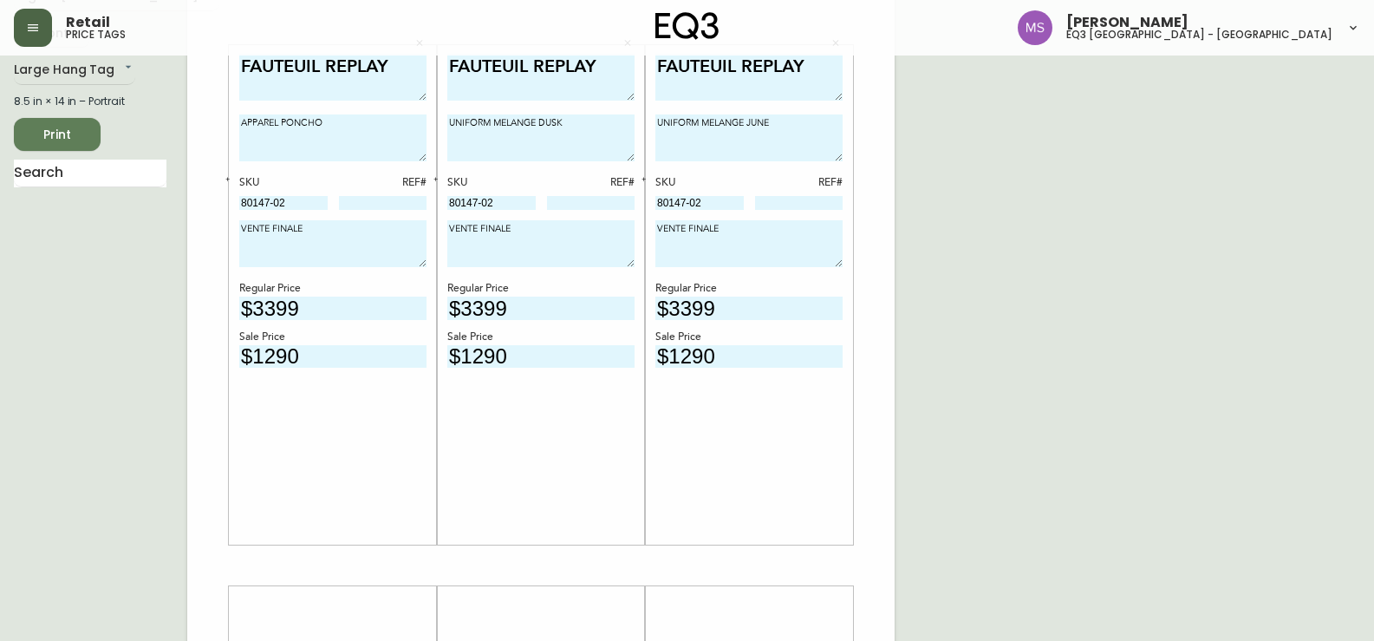
click at [503, 503] on div "FAUTEUIL REPLAY UNIFORM MELANGE DUSK SKU REF# 80147-02 VENTE FINALE Regular Pri…" at bounding box center [540, 295] width 187 height 483
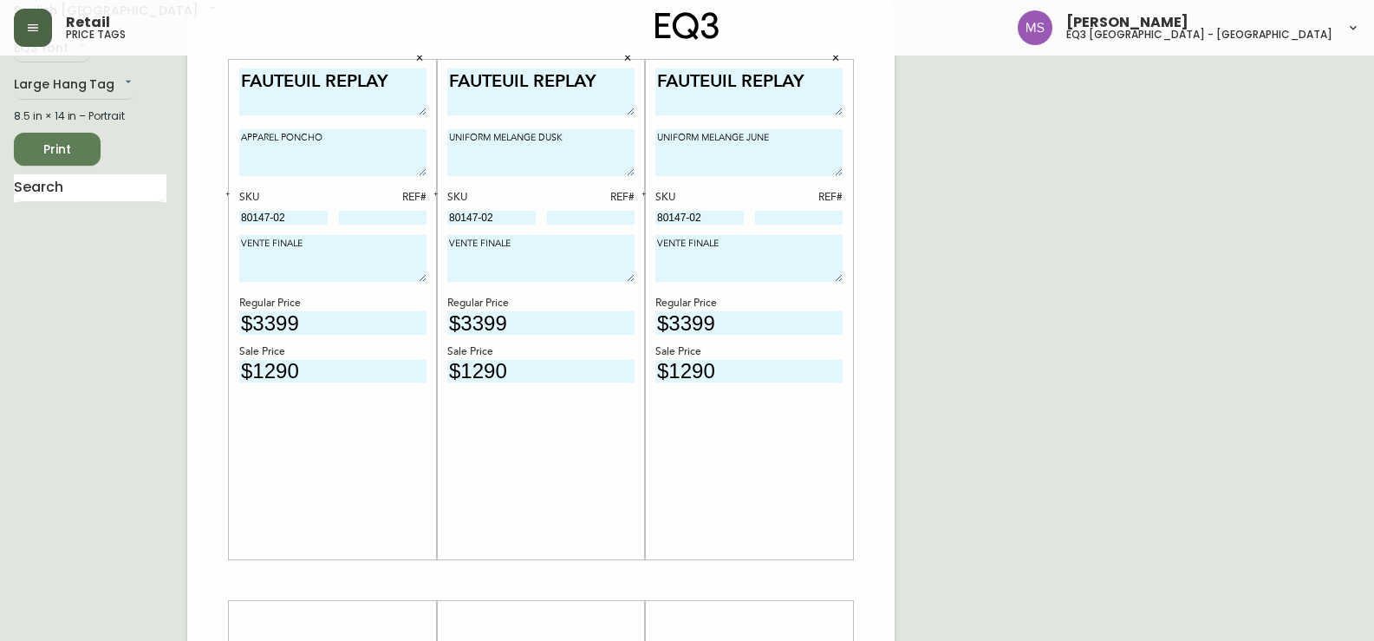
scroll to position [0, 0]
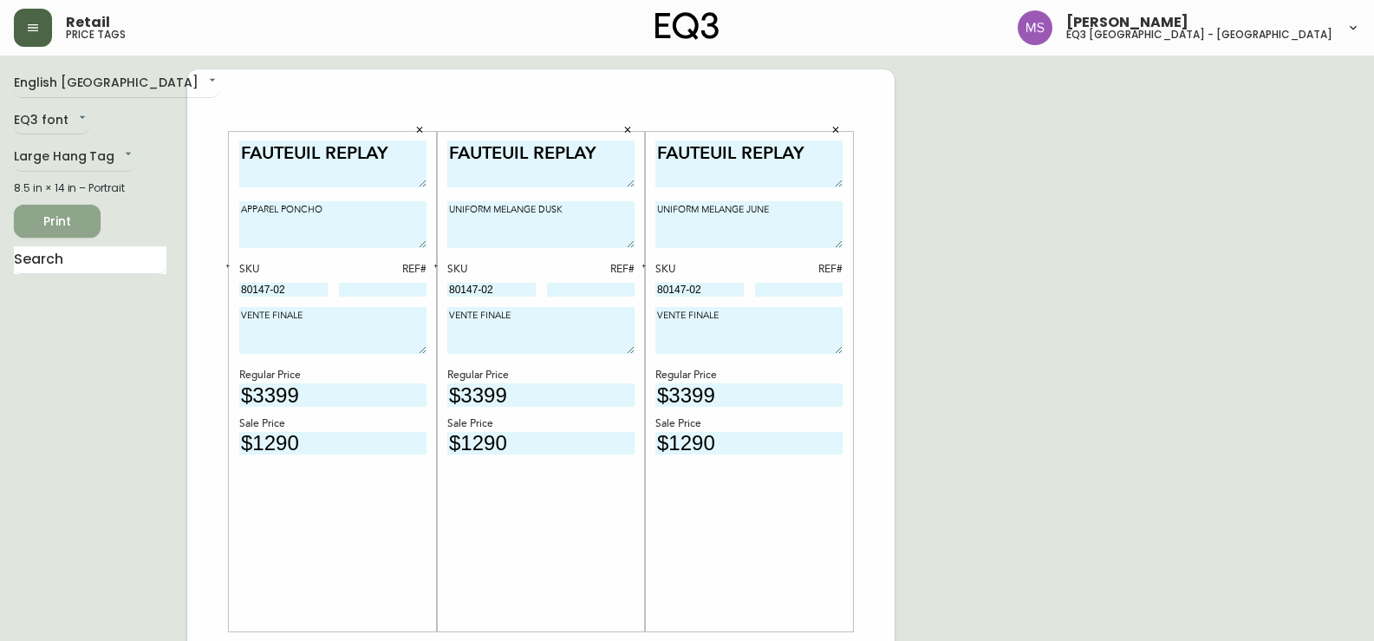
click at [48, 220] on span "Print" at bounding box center [57, 222] width 59 height 22
click at [40, 209] on button "Print" at bounding box center [57, 221] width 87 height 33
click at [418, 291] on input at bounding box center [383, 290] width 88 height 14
type input "32"
click at [618, 287] on input at bounding box center [591, 290] width 88 height 14
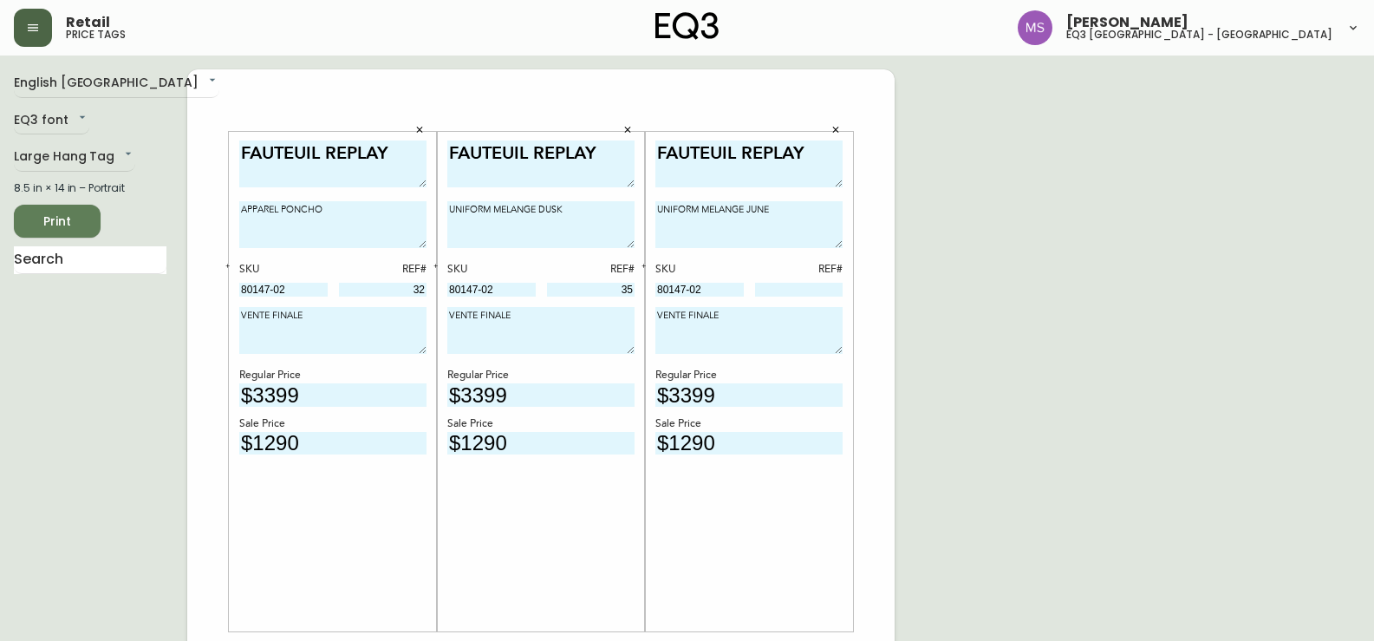
type input "35"
click at [830, 284] on input at bounding box center [799, 290] width 88 height 14
type input "33"
click at [563, 494] on div "FAUTEUIL REPLAY UNIFORM MELANGE DUSK SKU REF# 80147-02 35 VENTE FINALE Regular …" at bounding box center [540, 381] width 187 height 483
click at [44, 223] on span "Print" at bounding box center [57, 222] width 59 height 22
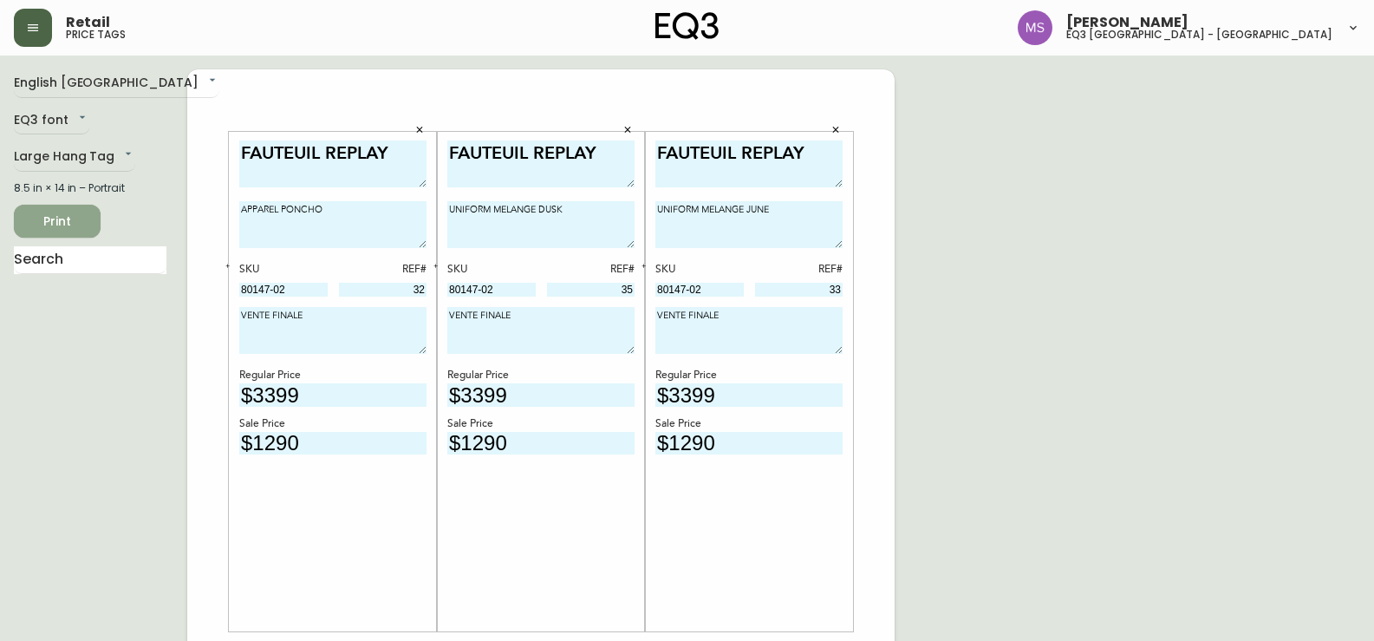
click at [76, 218] on span "Print" at bounding box center [57, 222] width 59 height 22
click at [50, 216] on span "Print" at bounding box center [57, 222] width 59 height 22
drag, startPoint x: 414, startPoint y: 262, endPoint x: 390, endPoint y: 267, distance: 24.8
click at [390, 267] on div "REF#" at bounding box center [383, 270] width 88 height 16
click at [55, 223] on span "Print" at bounding box center [57, 222] width 59 height 22
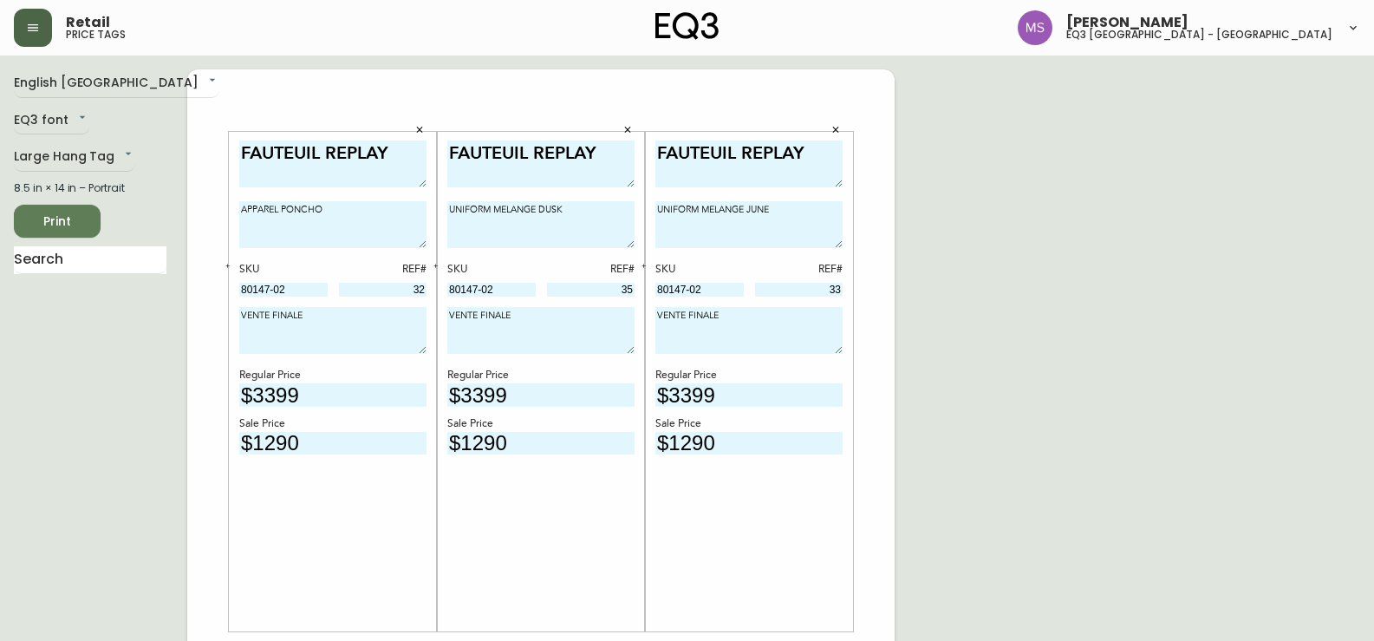
click at [968, 525] on div "English Canada en_CA EQ3 font EQ3 Large Hang Tag large 8.5 in × 14 in – Portrai…" at bounding box center [687, 651] width 1346 height 1165
click at [85, 230] on span "Print" at bounding box center [57, 222] width 59 height 22
click at [88, 217] on button "Print" at bounding box center [57, 221] width 87 height 33
click at [75, 200] on div "English [GEOGRAPHIC_DATA] en_CA EQ3 font EQ3 Large Hang Tag large 8.5 in × 14 i…" at bounding box center [100, 651] width 173 height 1165
click at [75, 214] on span "Print" at bounding box center [57, 222] width 59 height 22
